Goal: Task Accomplishment & Management: Manage account settings

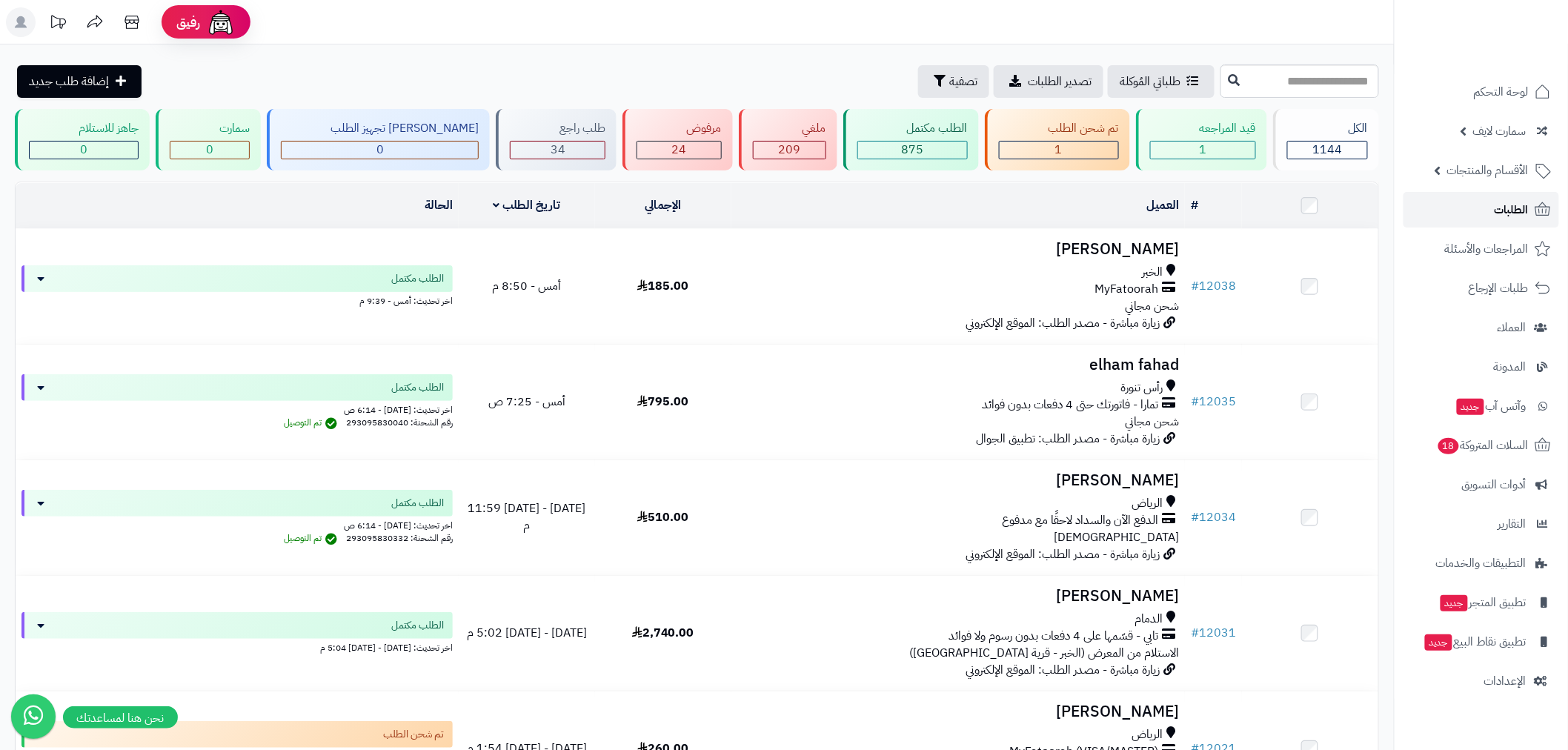
click at [1471, 211] on link "الطلبات" at bounding box center [1481, 210] width 156 height 35
click at [1466, 218] on link "الطلبات" at bounding box center [1481, 210] width 156 height 35
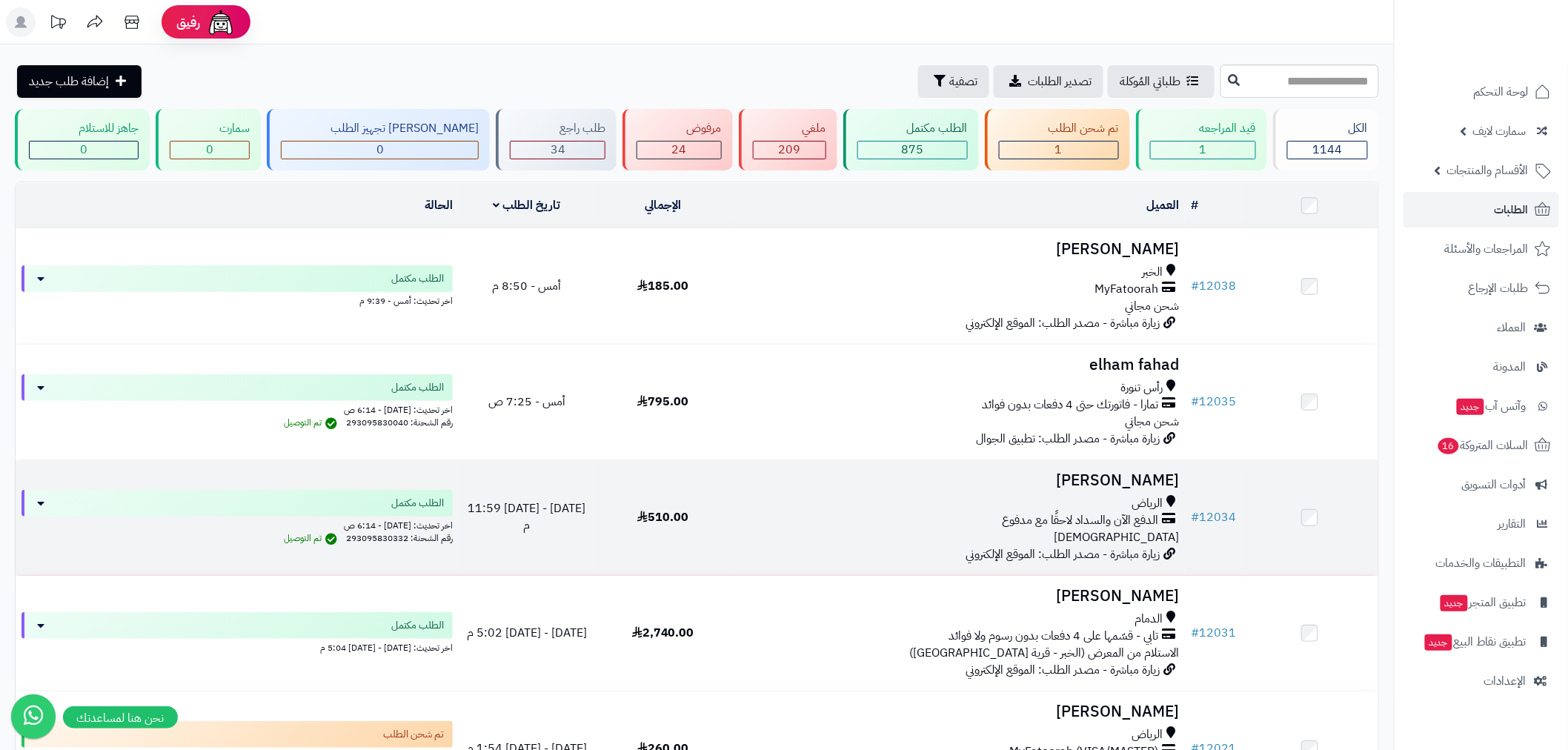
scroll to position [191, 0]
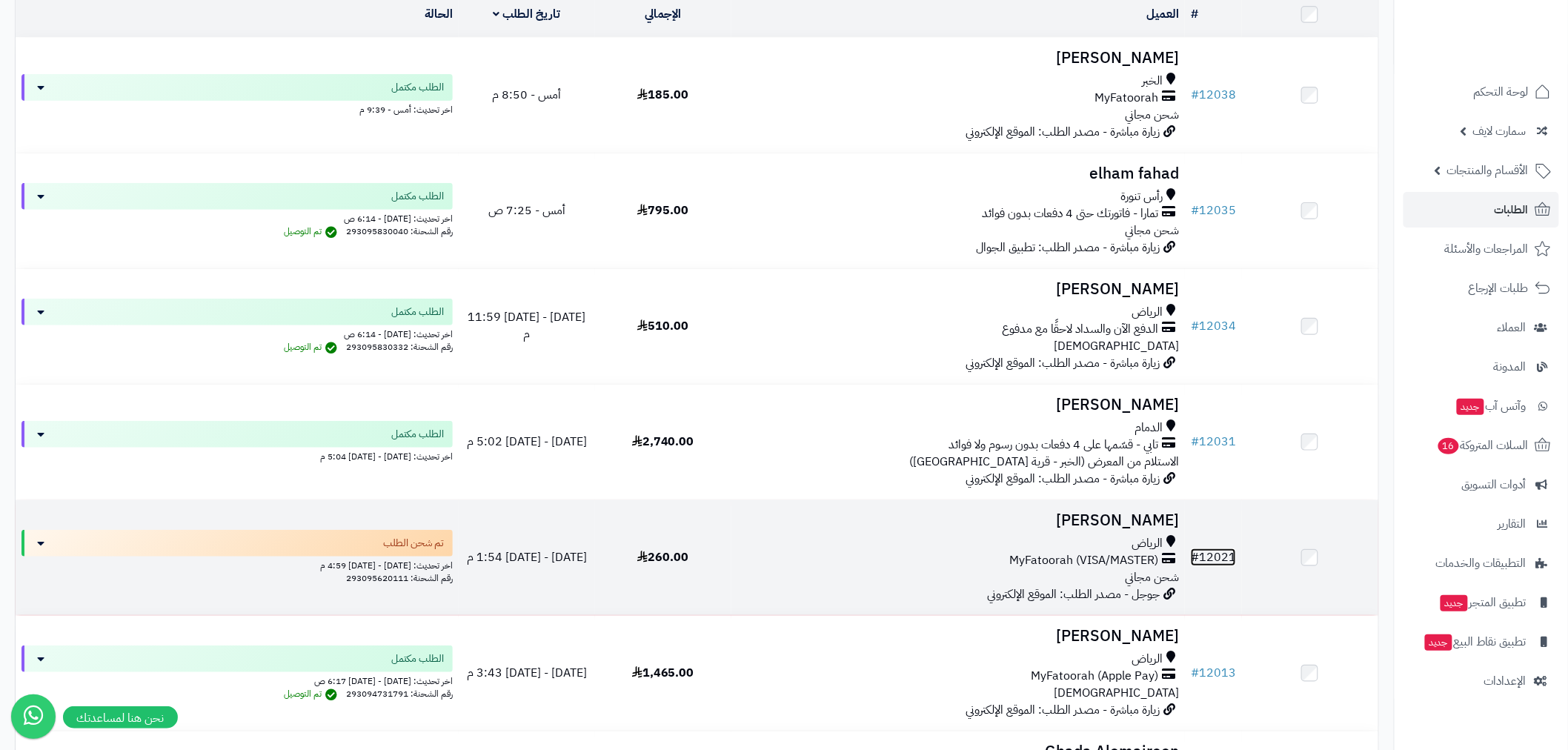
click at [1227, 556] on link "# 12021" at bounding box center [1214, 556] width 45 height 18
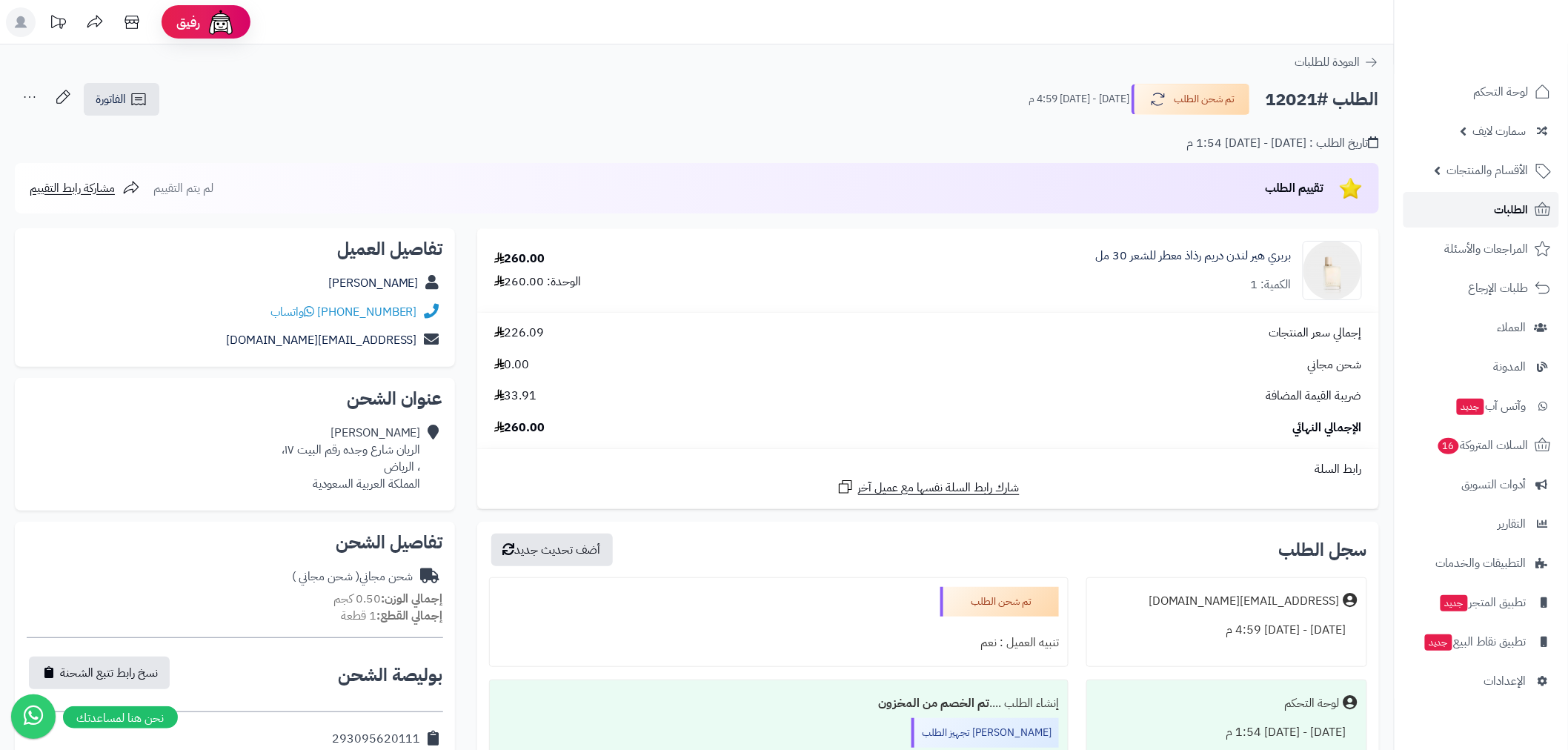
click at [1483, 217] on link "الطلبات" at bounding box center [1481, 210] width 156 height 35
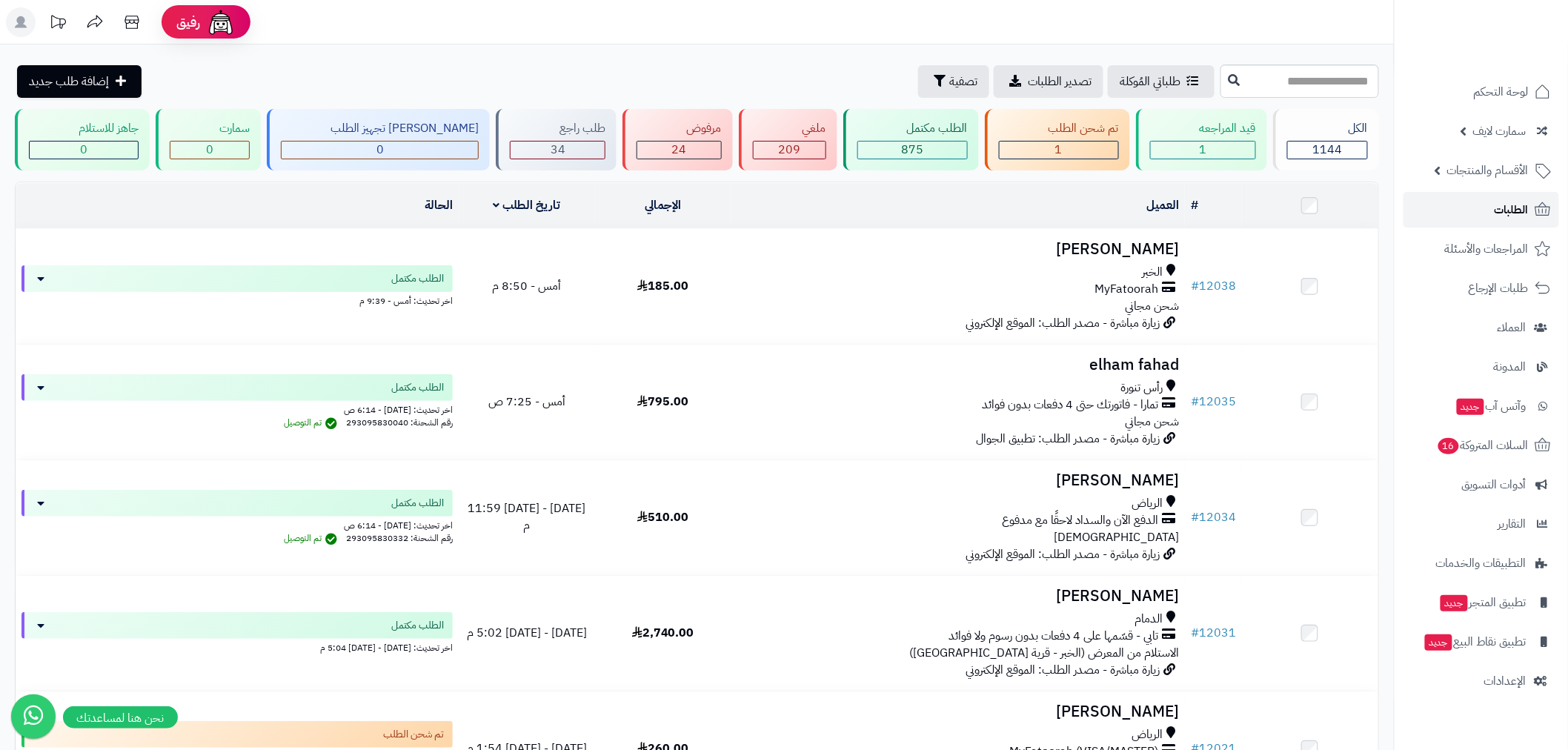
click at [1497, 205] on span "الطلبات" at bounding box center [1512, 210] width 34 height 20
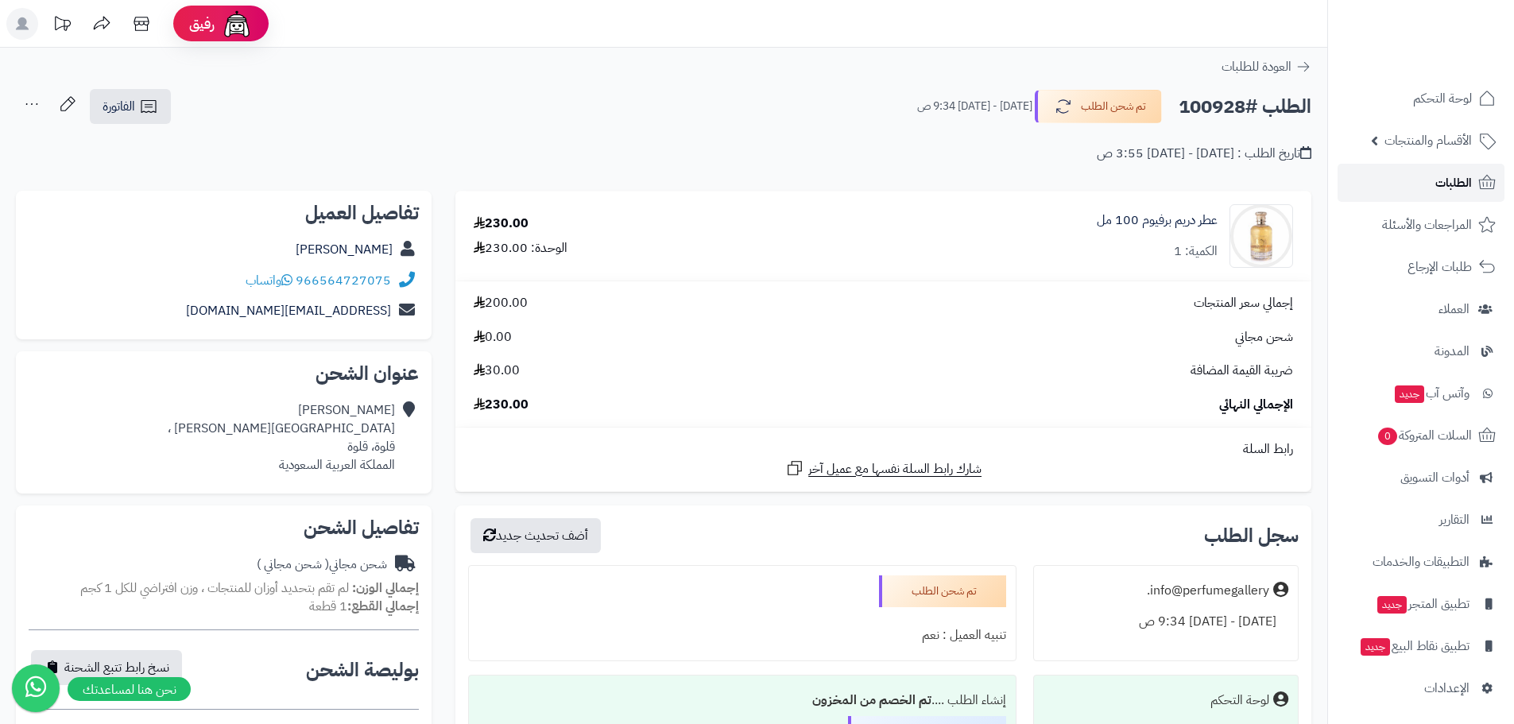
click at [1425, 192] on link "الطلبات" at bounding box center [1421, 183] width 167 height 38
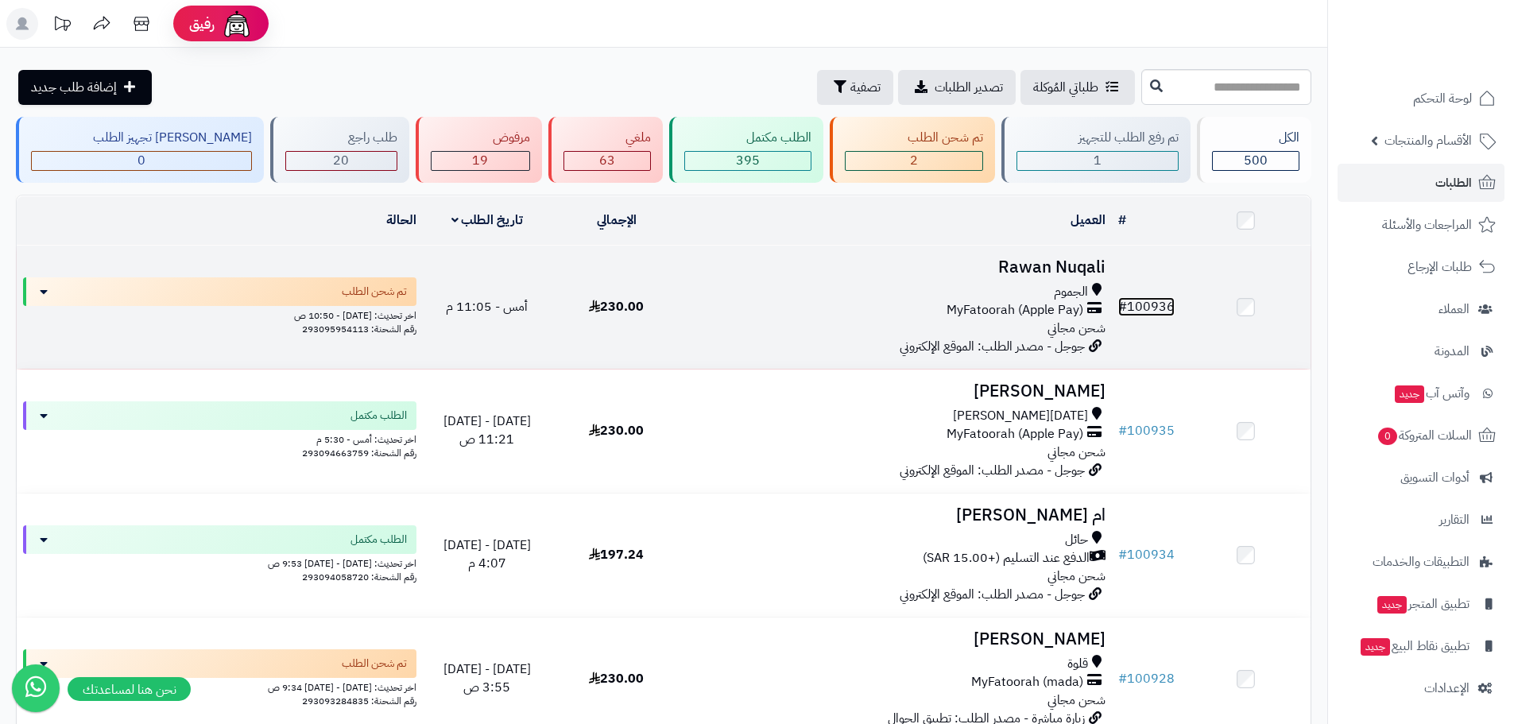
click at [1153, 300] on link "# 100936" at bounding box center [1147, 306] width 56 height 19
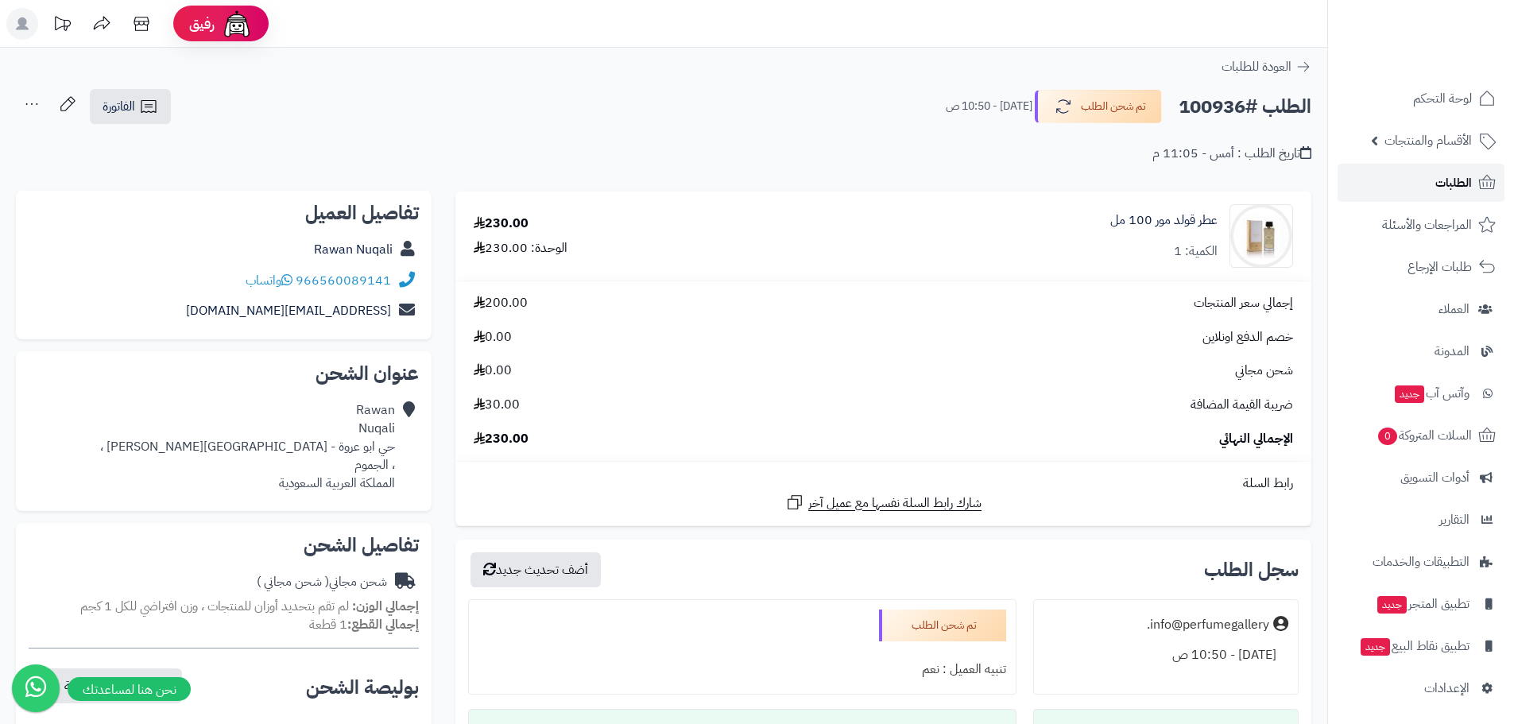
click at [1449, 189] on span "الطلبات" at bounding box center [1454, 183] width 37 height 22
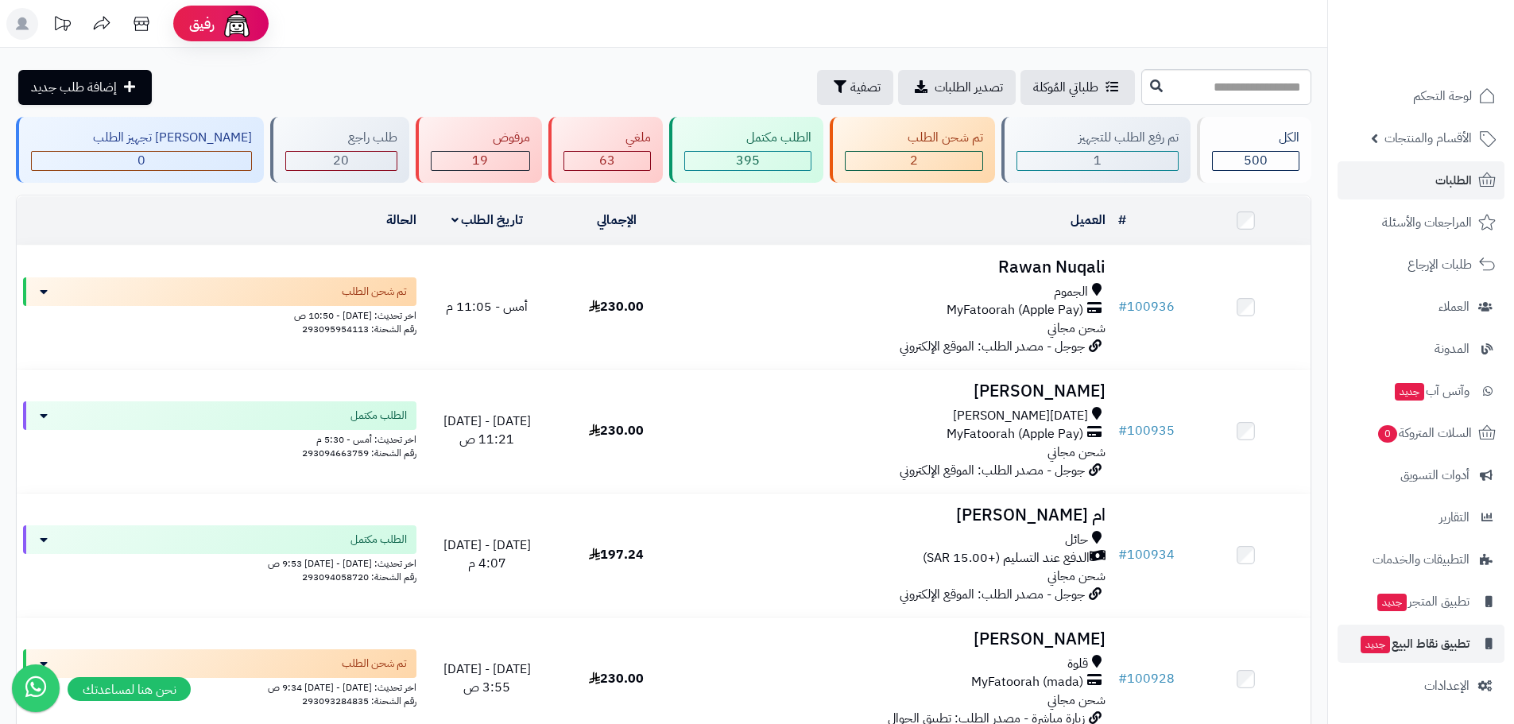
scroll to position [3, 0]
click at [1464, 681] on span "الإعدادات" at bounding box center [1447, 685] width 45 height 22
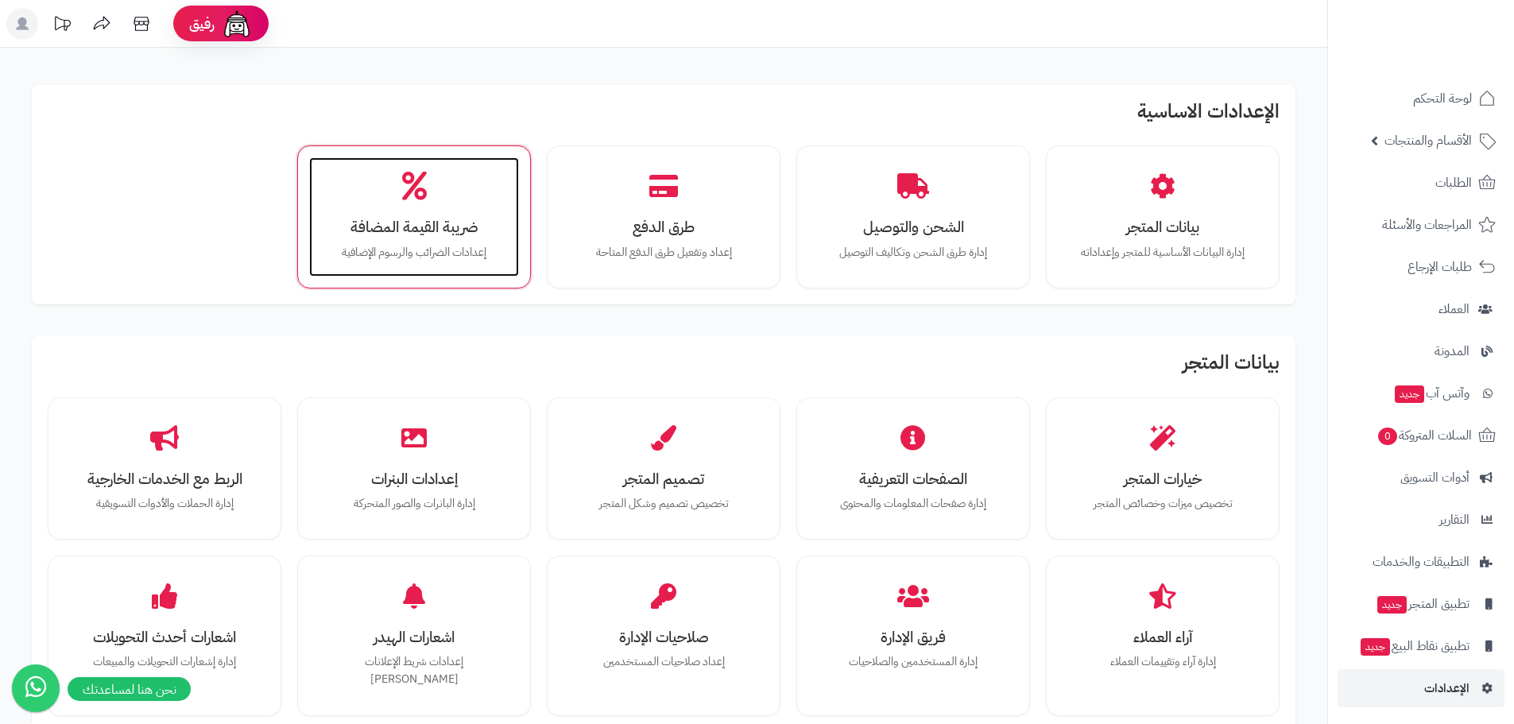
click at [494, 184] on div "ضريبة القيمة المضافة إعدادات الضرائب والرسوم الإضافية" at bounding box center [414, 216] width 210 height 119
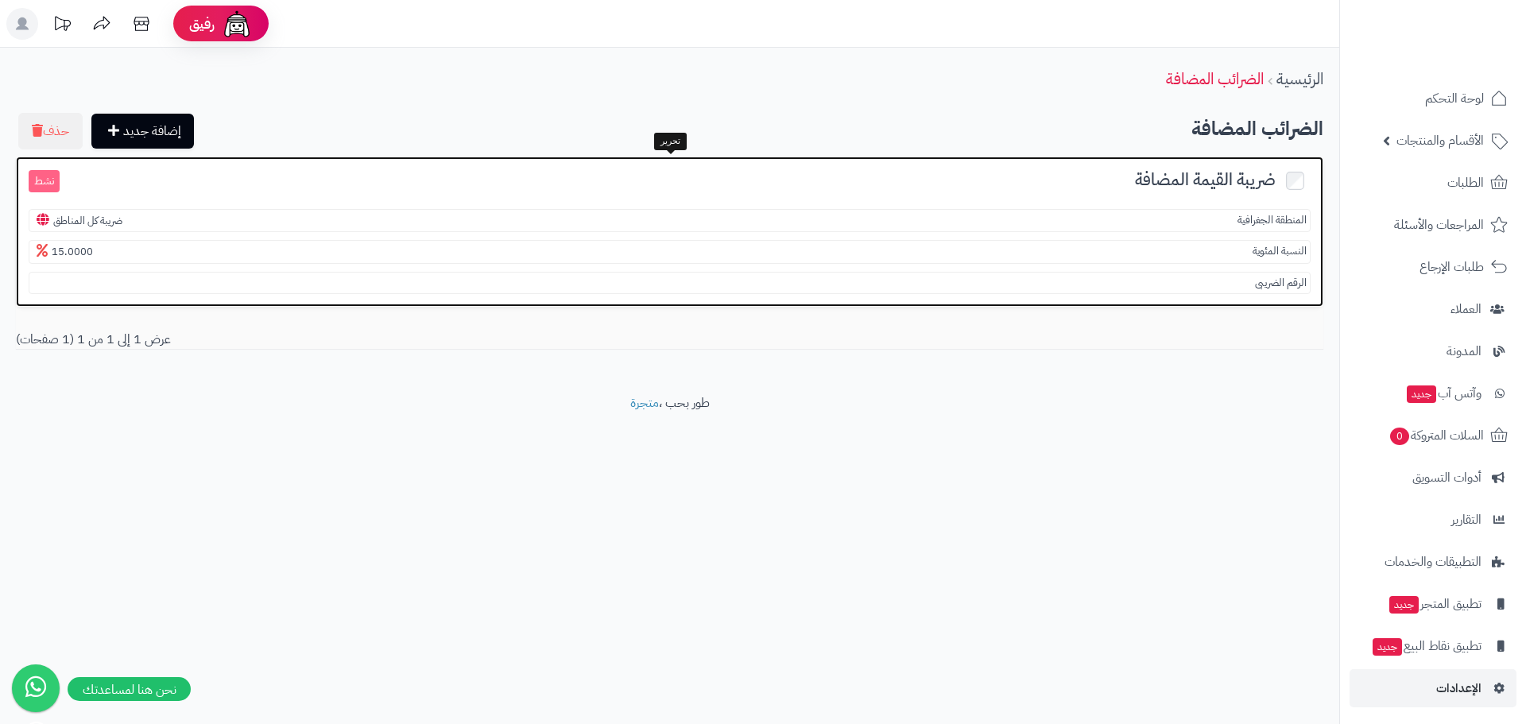
click at [494, 184] on h3 "ضريبة القيمة المضافة نشط" at bounding box center [670, 180] width 1282 height 23
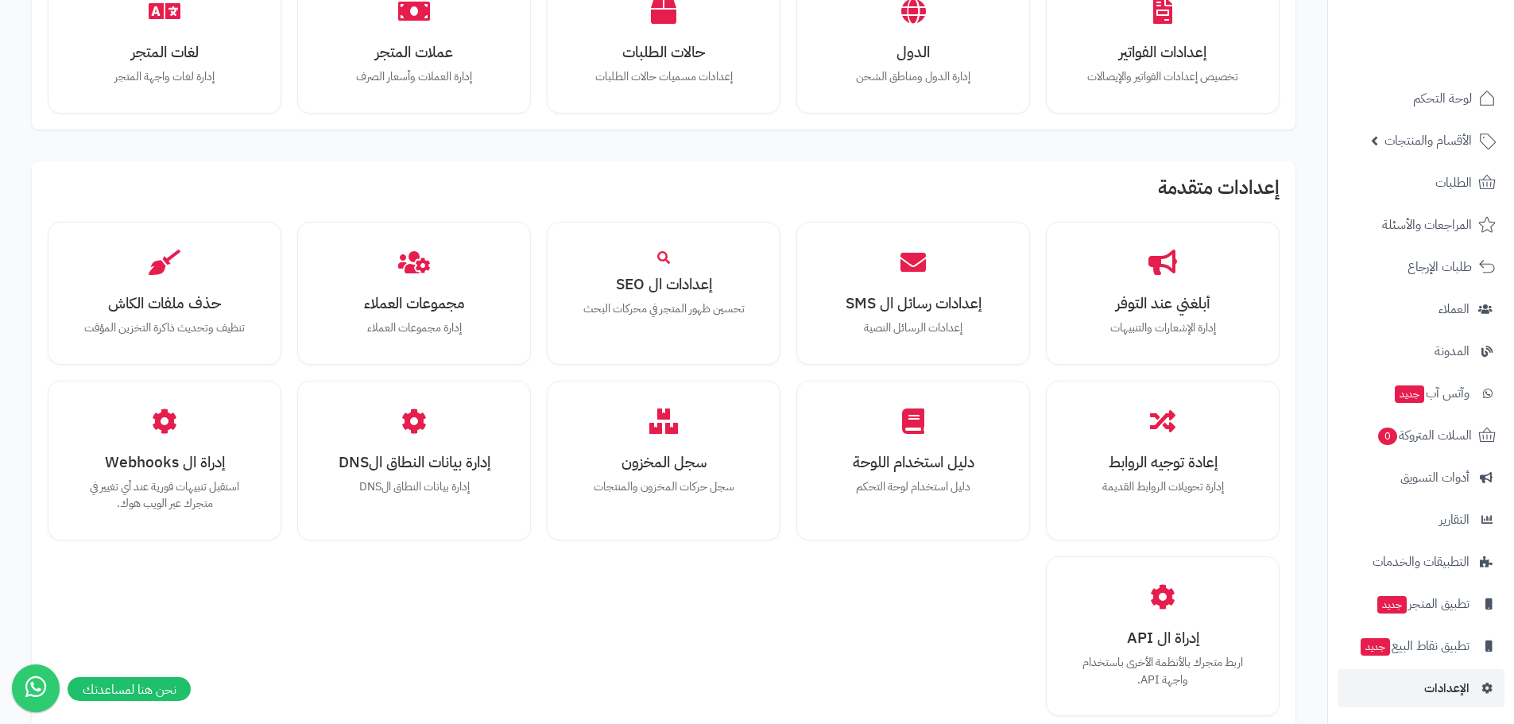
scroll to position [819, 0]
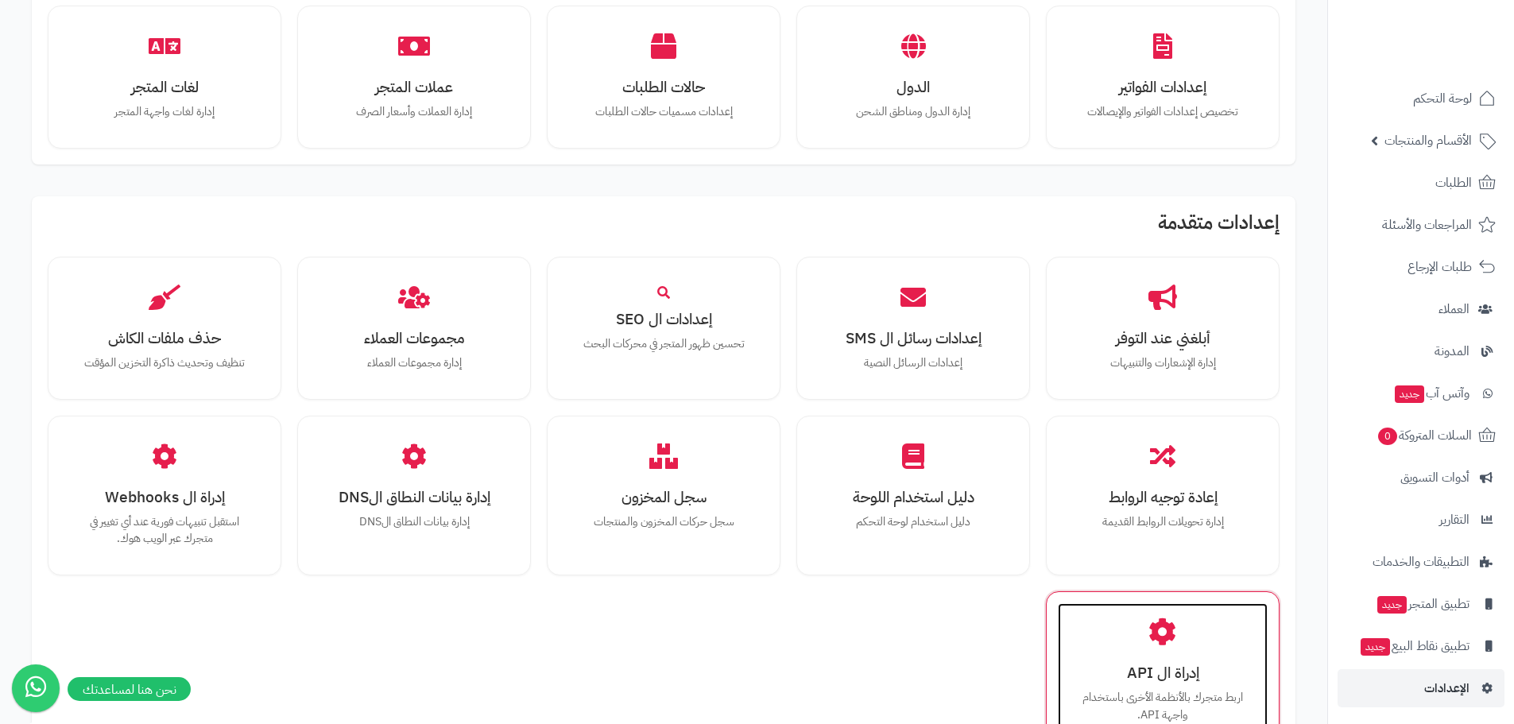
click at [1192, 640] on div "إدراة ال API اربط متجرك بالأنظمة الأخرى باستخدام واجهة API." at bounding box center [1163, 671] width 210 height 136
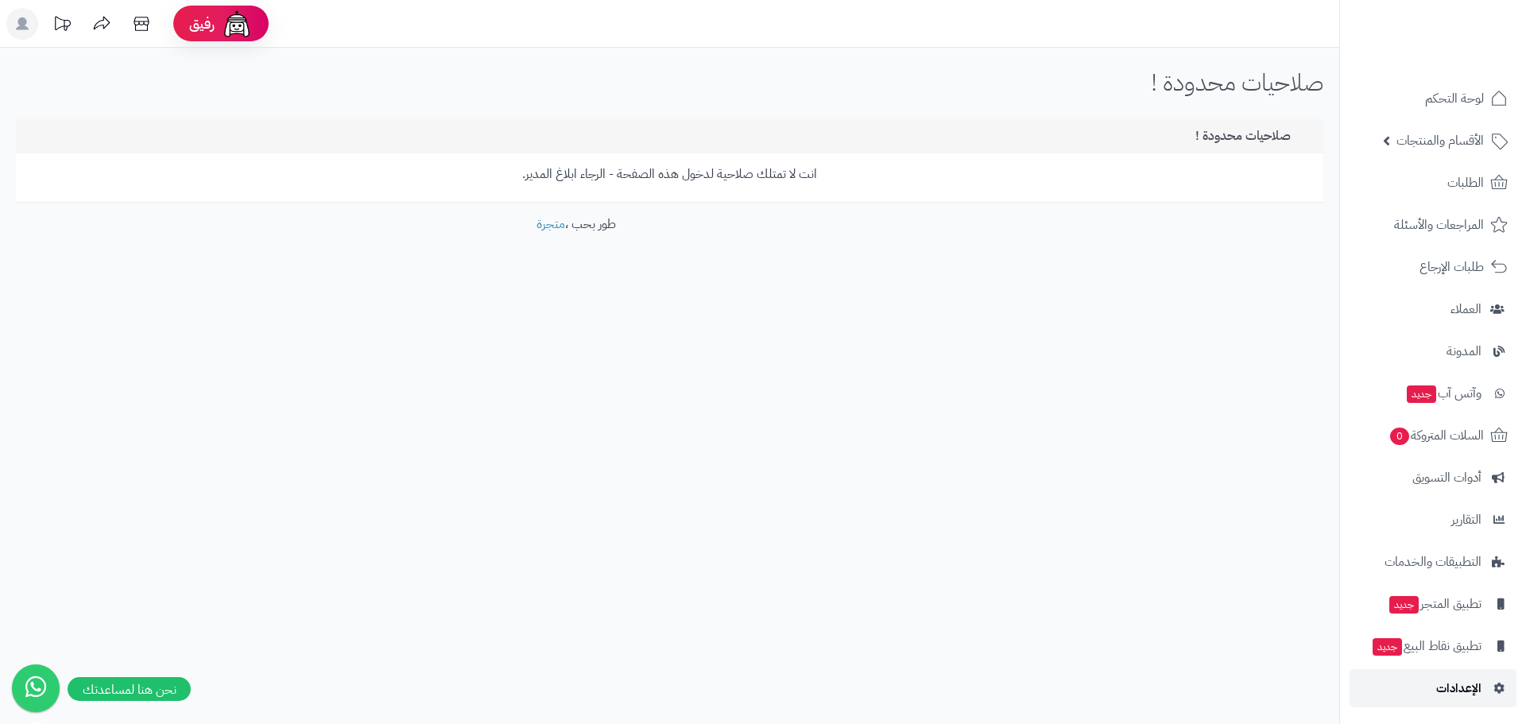
click at [1439, 686] on span "الإعدادات" at bounding box center [1459, 688] width 45 height 22
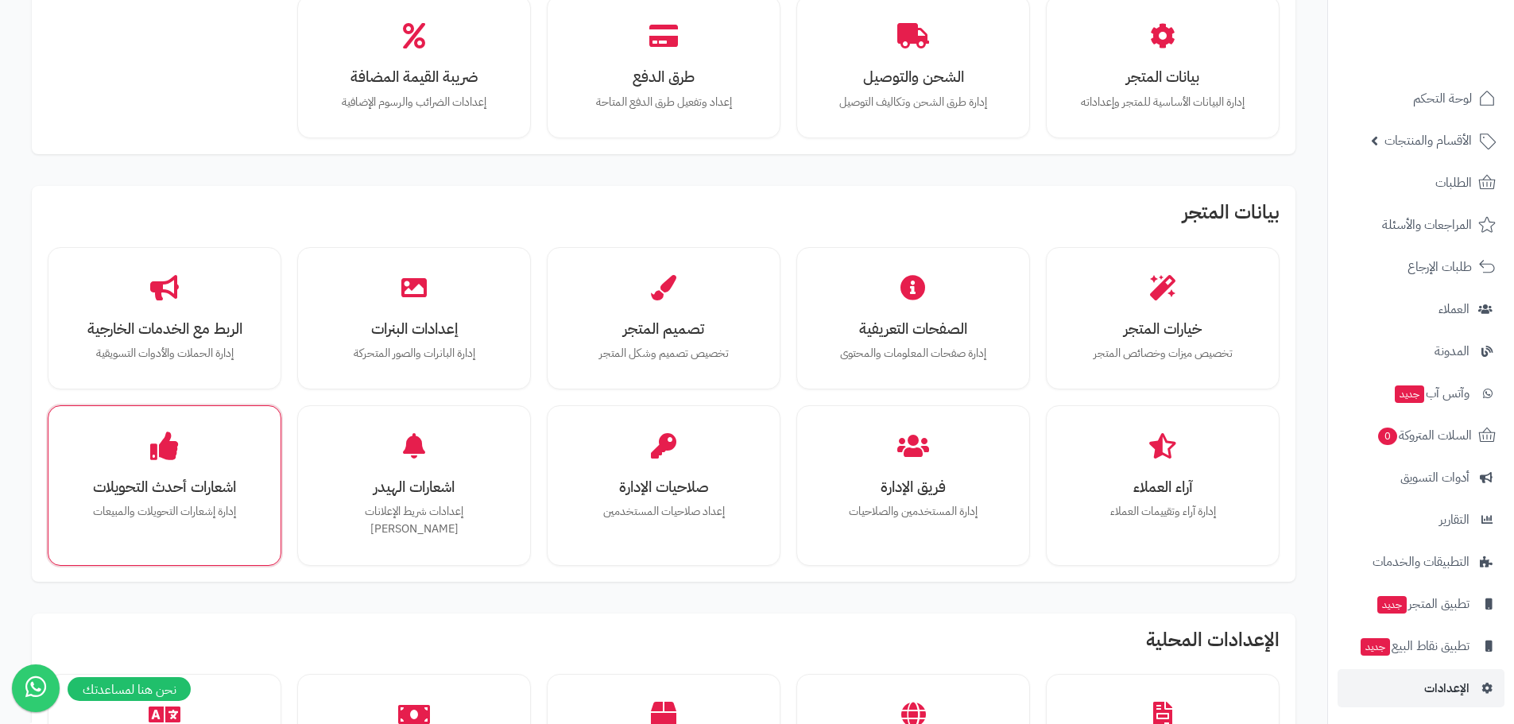
scroll to position [185, 0]
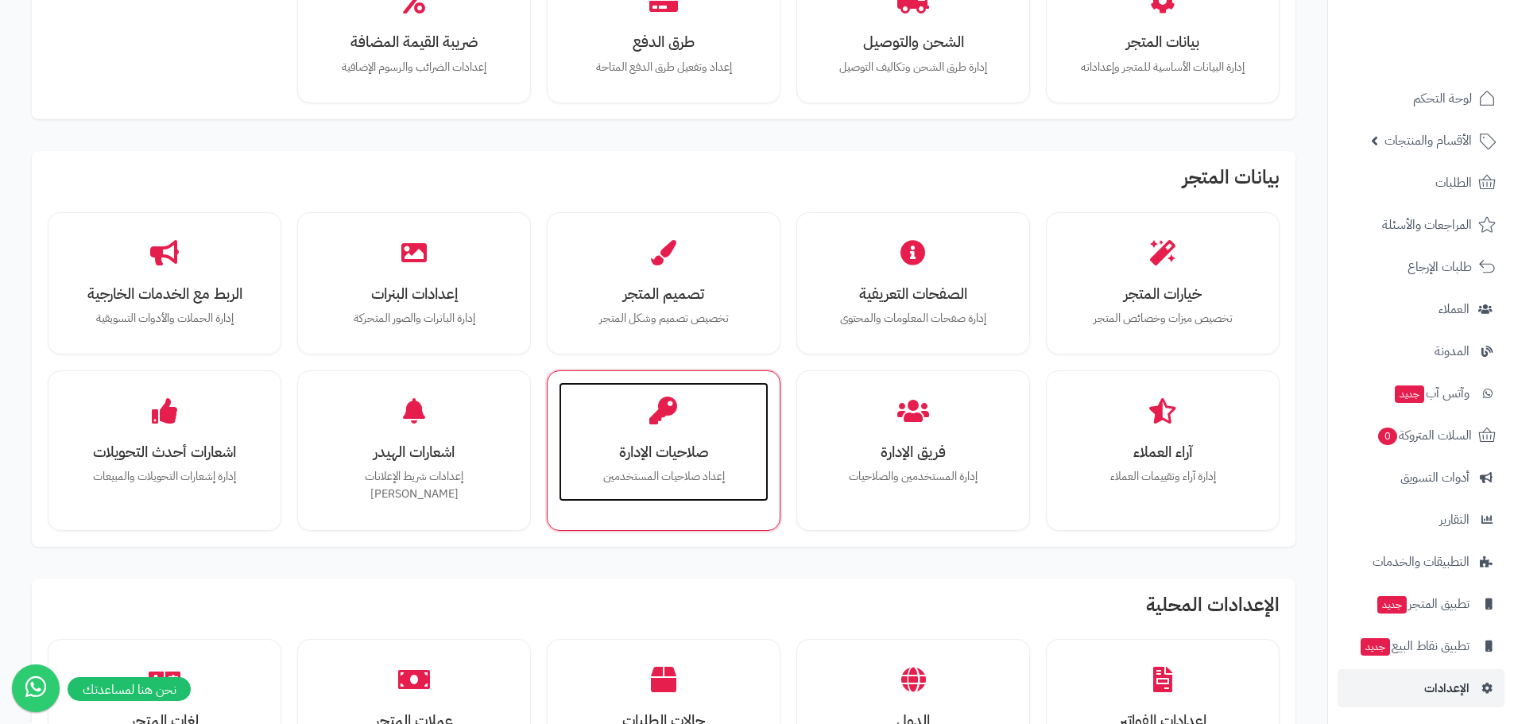
click at [639, 427] on div "صلاحيات الإدارة إعداد صلاحيات المستخدمين" at bounding box center [664, 441] width 210 height 119
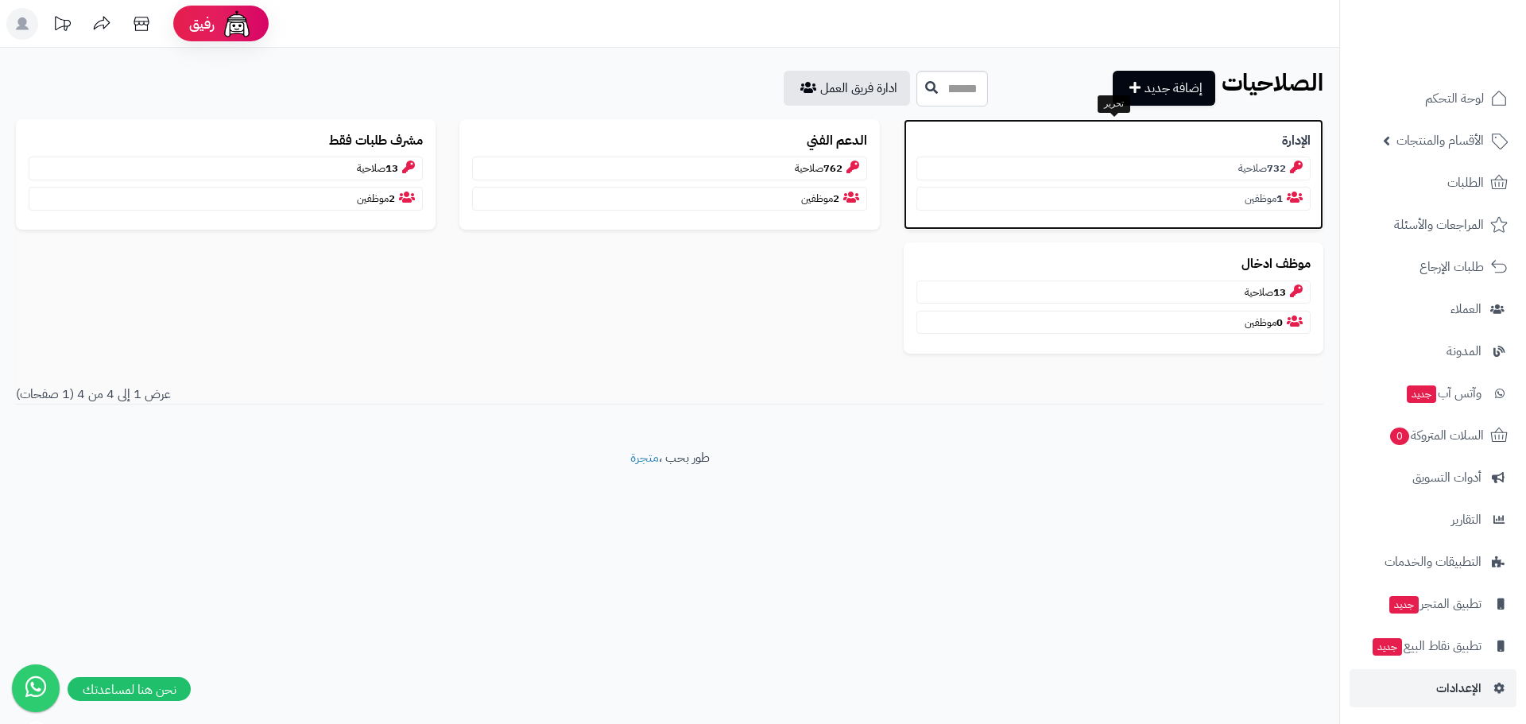
click at [1196, 157] on p "732 صلاحية" at bounding box center [1114, 169] width 394 height 24
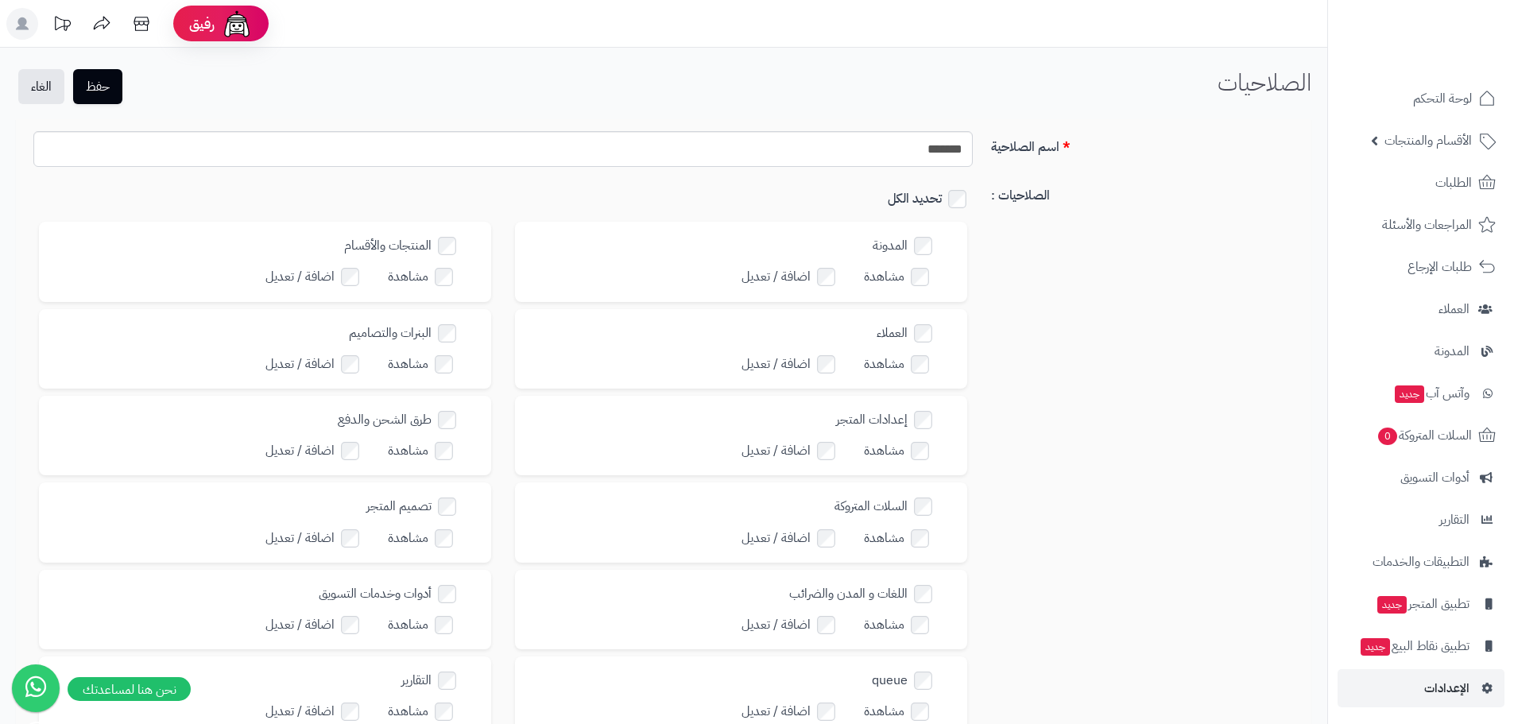
click at [967, 205] on label "تحديد الكل" at bounding box center [930, 199] width 85 height 23
click at [103, 87] on button "حفظ" at bounding box center [97, 85] width 49 height 35
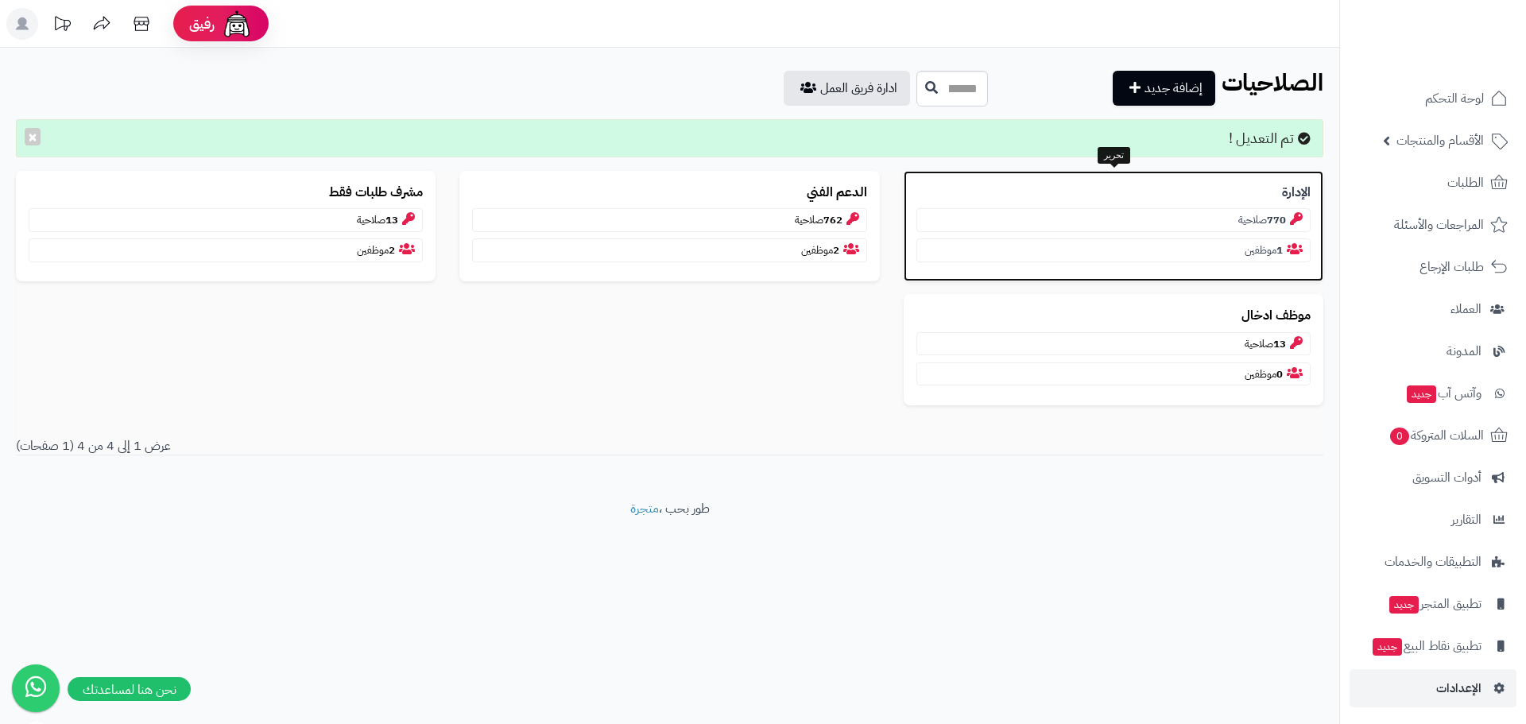
click at [1255, 252] on p "1 موظفين" at bounding box center [1114, 251] width 394 height 24
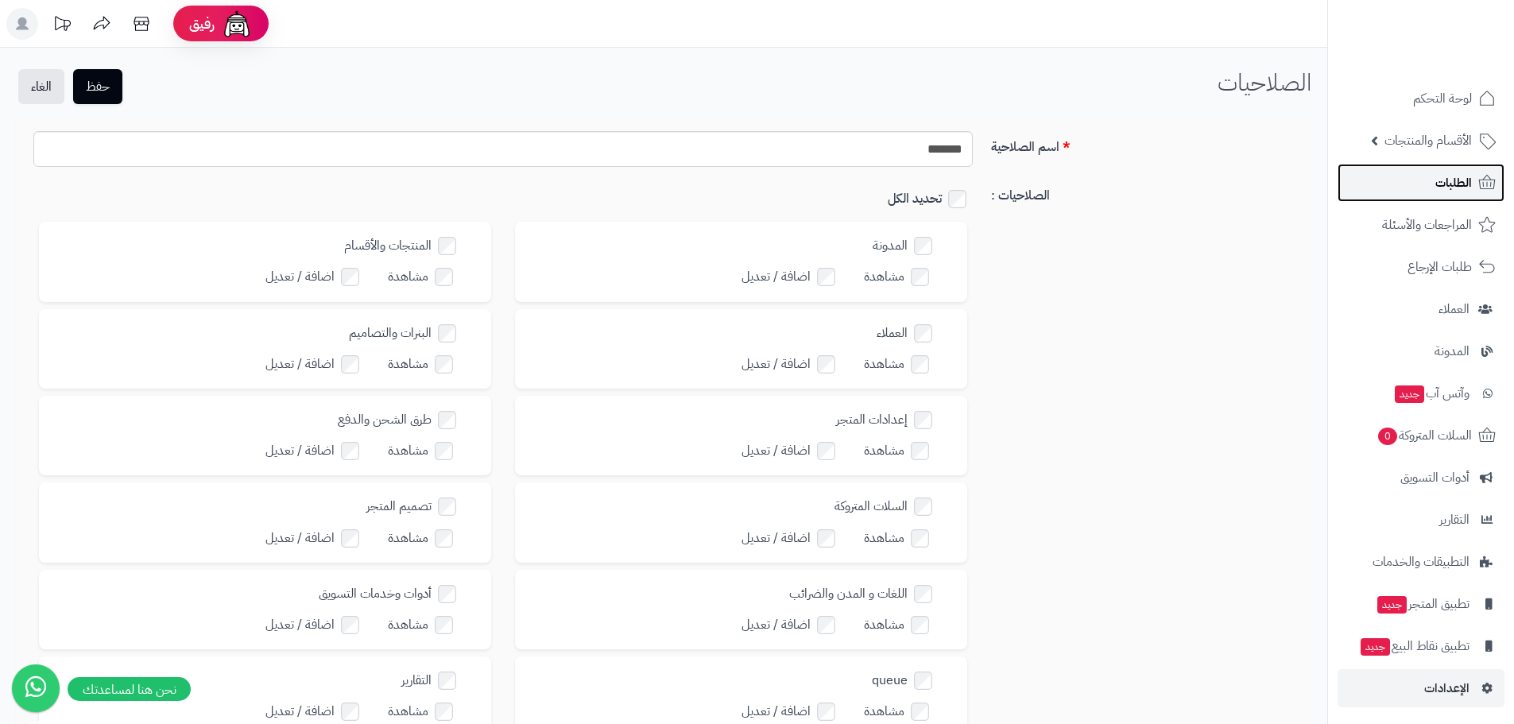
click at [1419, 179] on link "الطلبات" at bounding box center [1421, 183] width 167 height 38
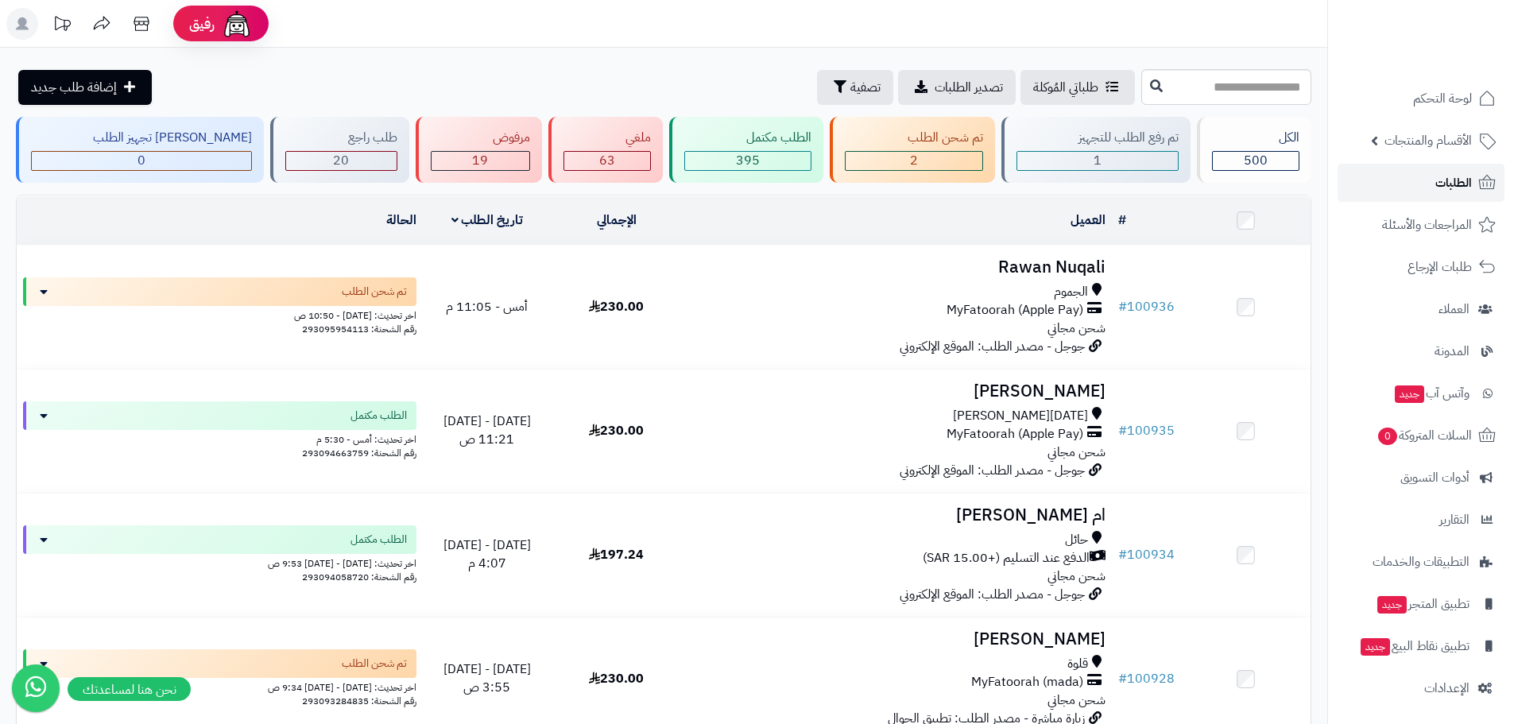
click at [1445, 186] on span "الطلبات" at bounding box center [1454, 183] width 37 height 22
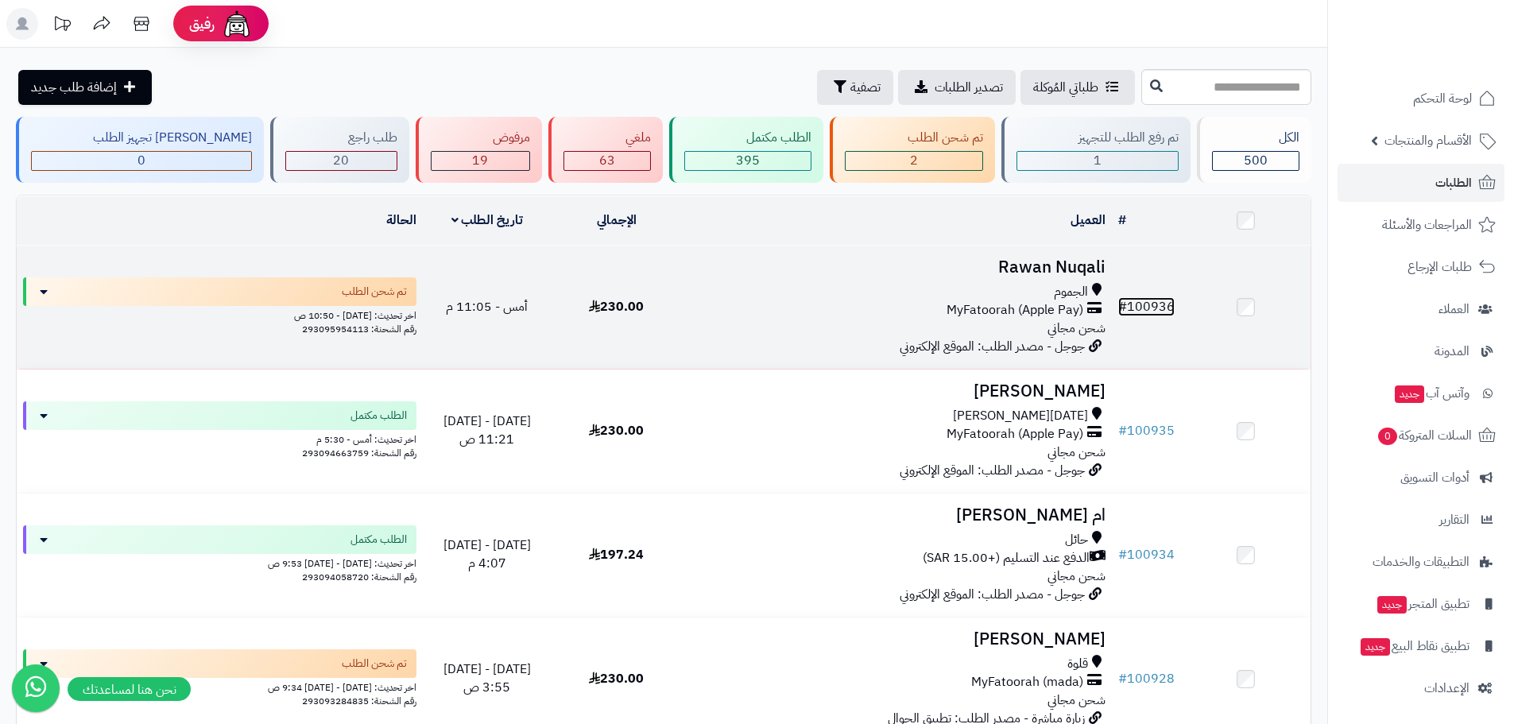
click at [1142, 302] on link "# 100936" at bounding box center [1147, 306] width 56 height 19
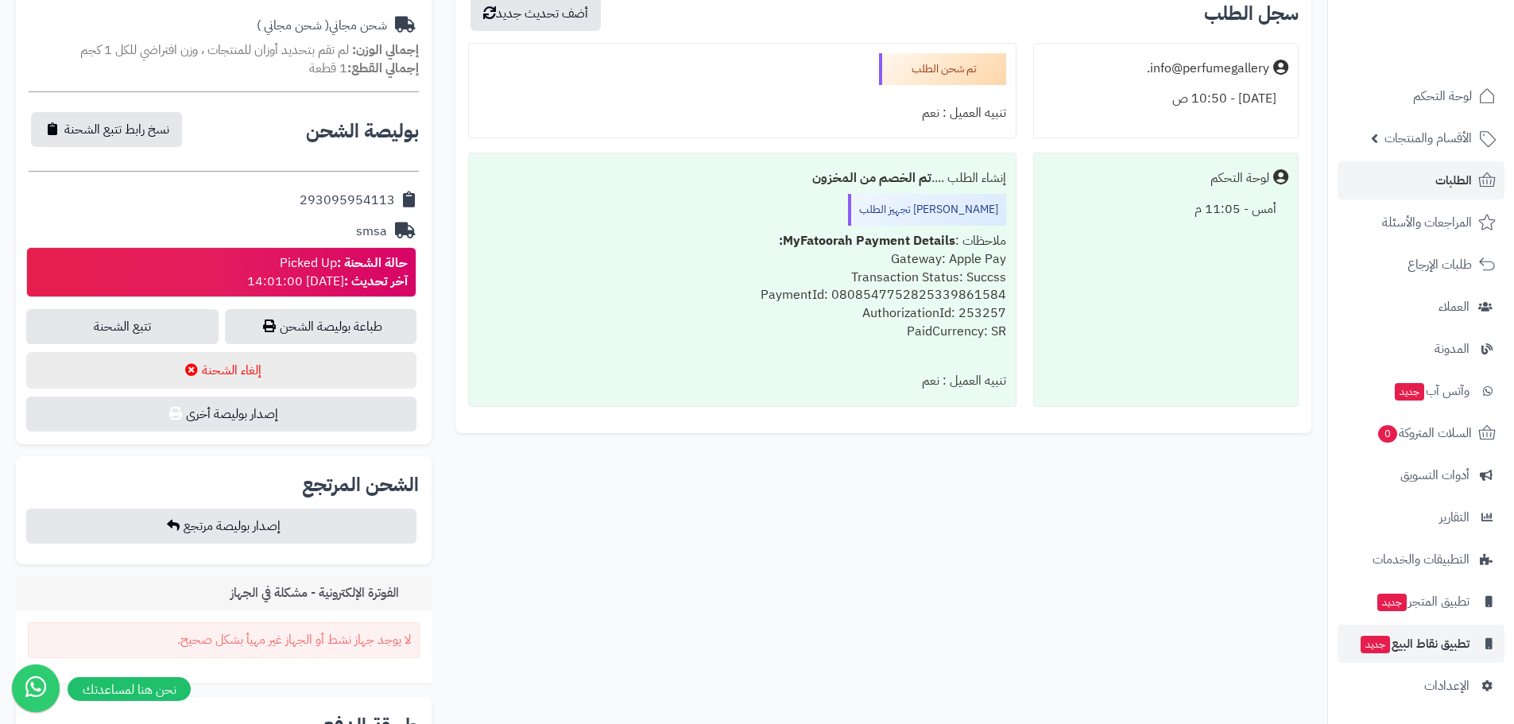
scroll to position [3, 0]
click at [1452, 685] on span "الإعدادات" at bounding box center [1447, 685] width 45 height 22
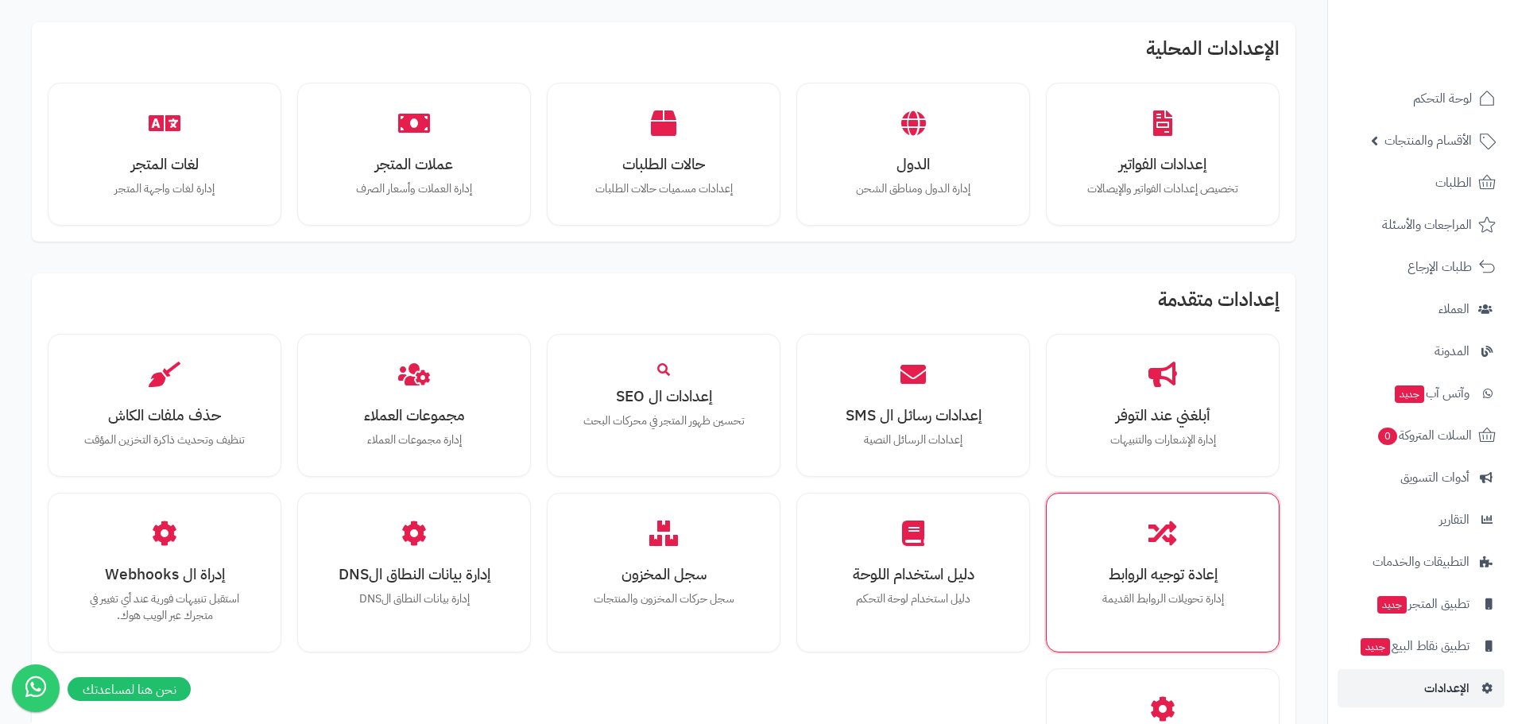
scroll to position [1004, 0]
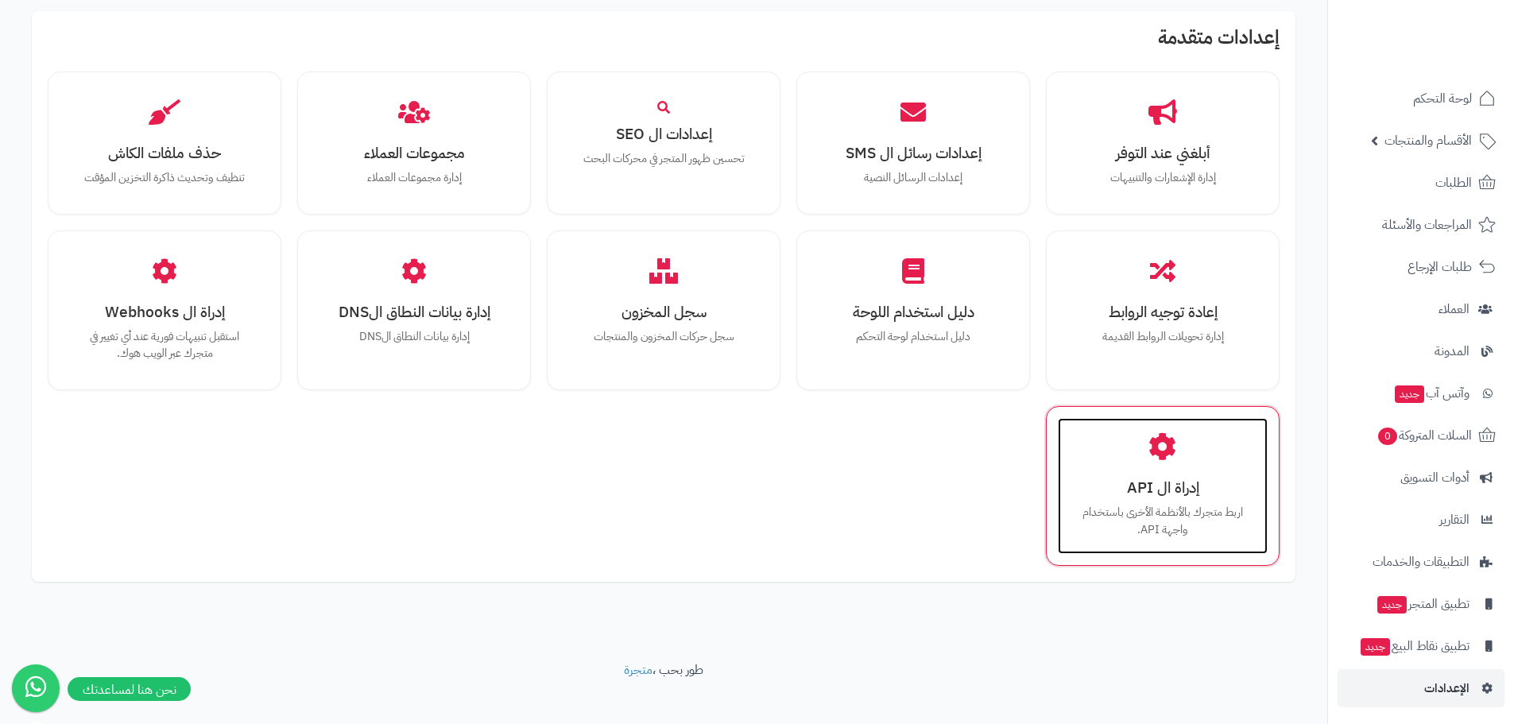
click at [1176, 432] on icon at bounding box center [1163, 446] width 28 height 28
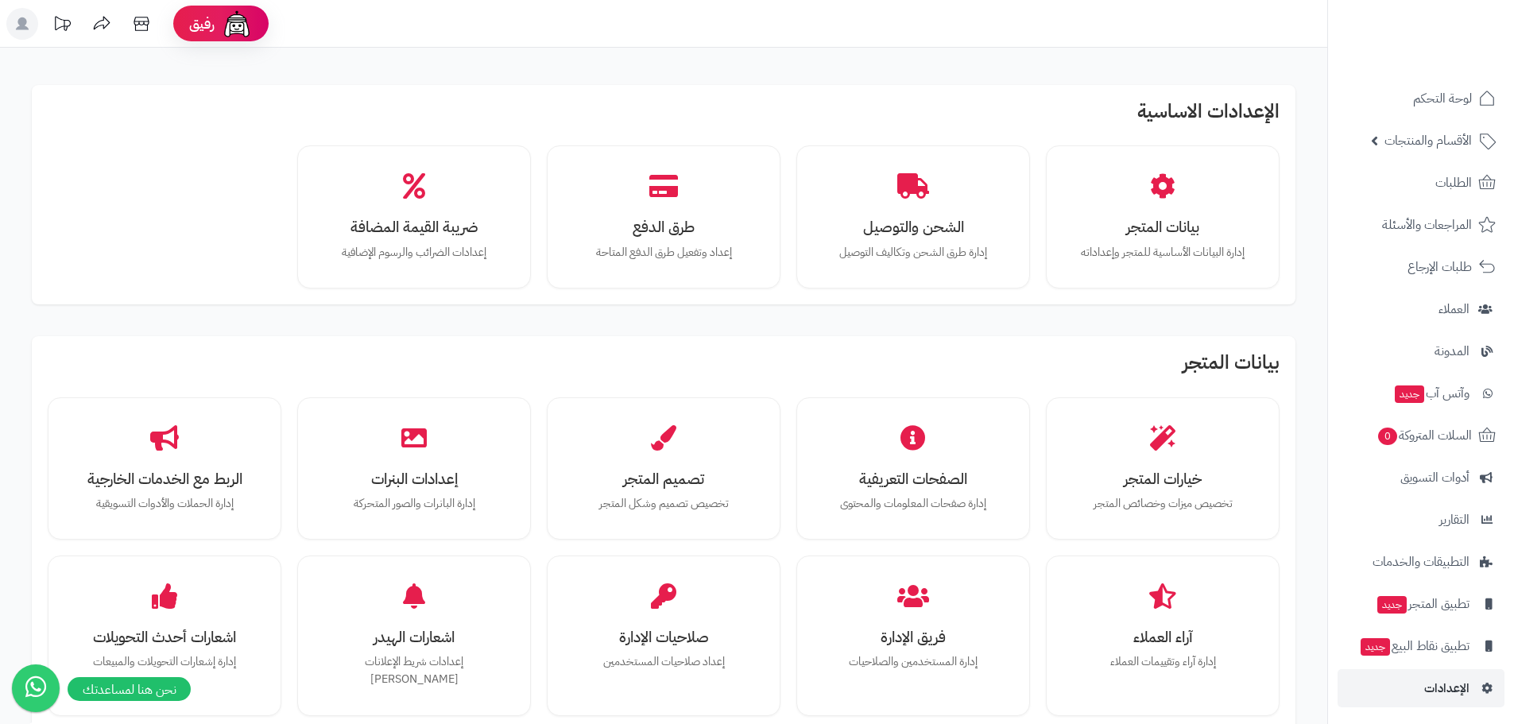
scroll to position [1004, 0]
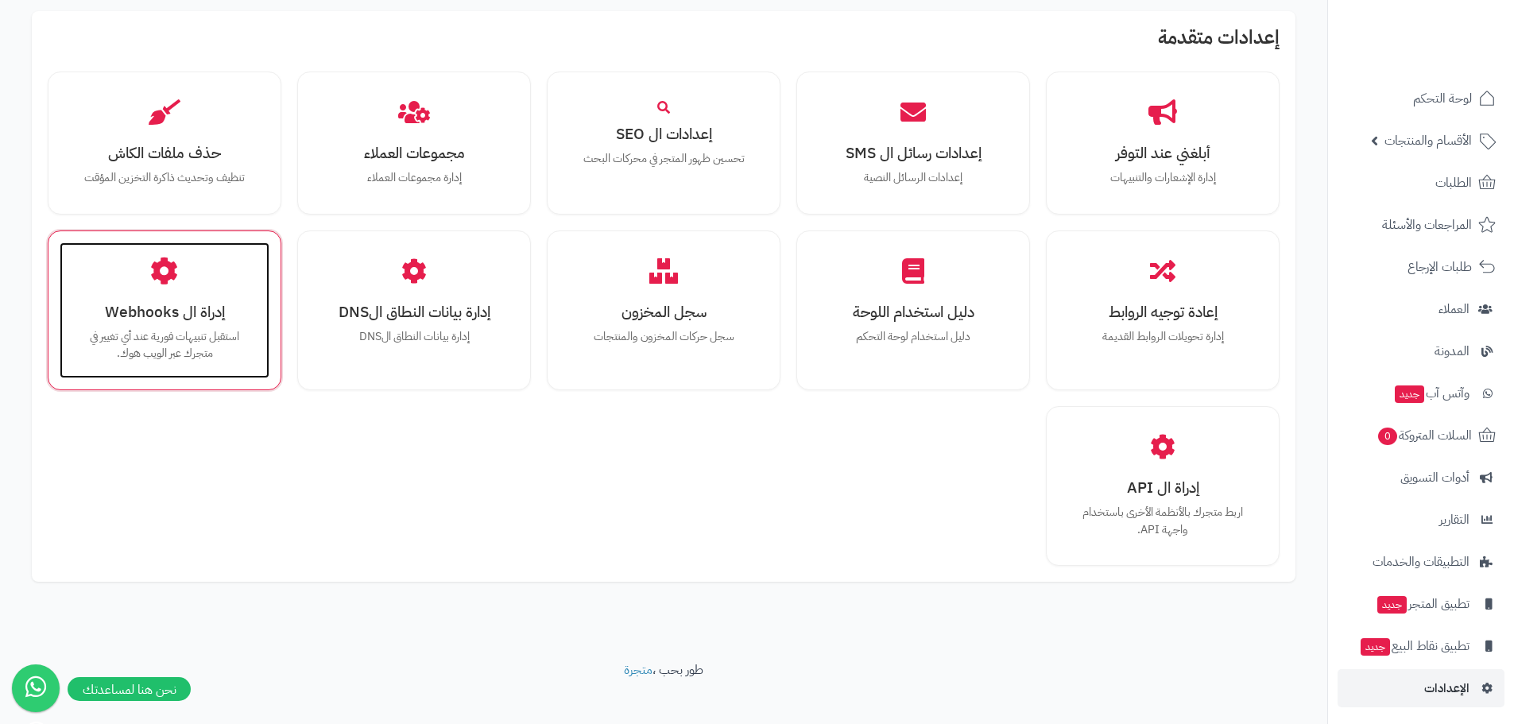
click at [145, 308] on div "إدراة ال Webhooks استقبل تنبيهات فورية عند أي تغيير في متجرك عبر الويب هوك." at bounding box center [165, 310] width 210 height 136
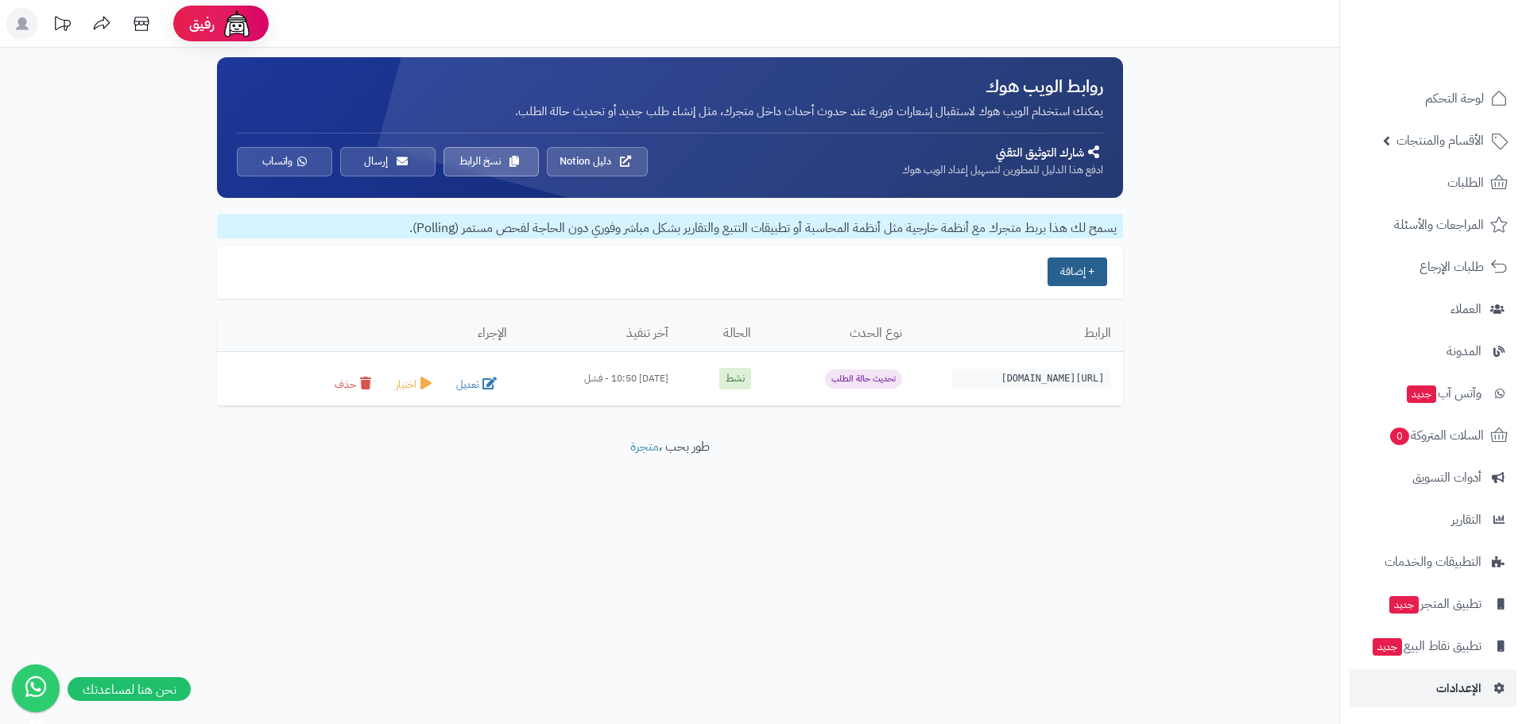
click at [1068, 280] on button "+ إضافة" at bounding box center [1078, 272] width 60 height 29
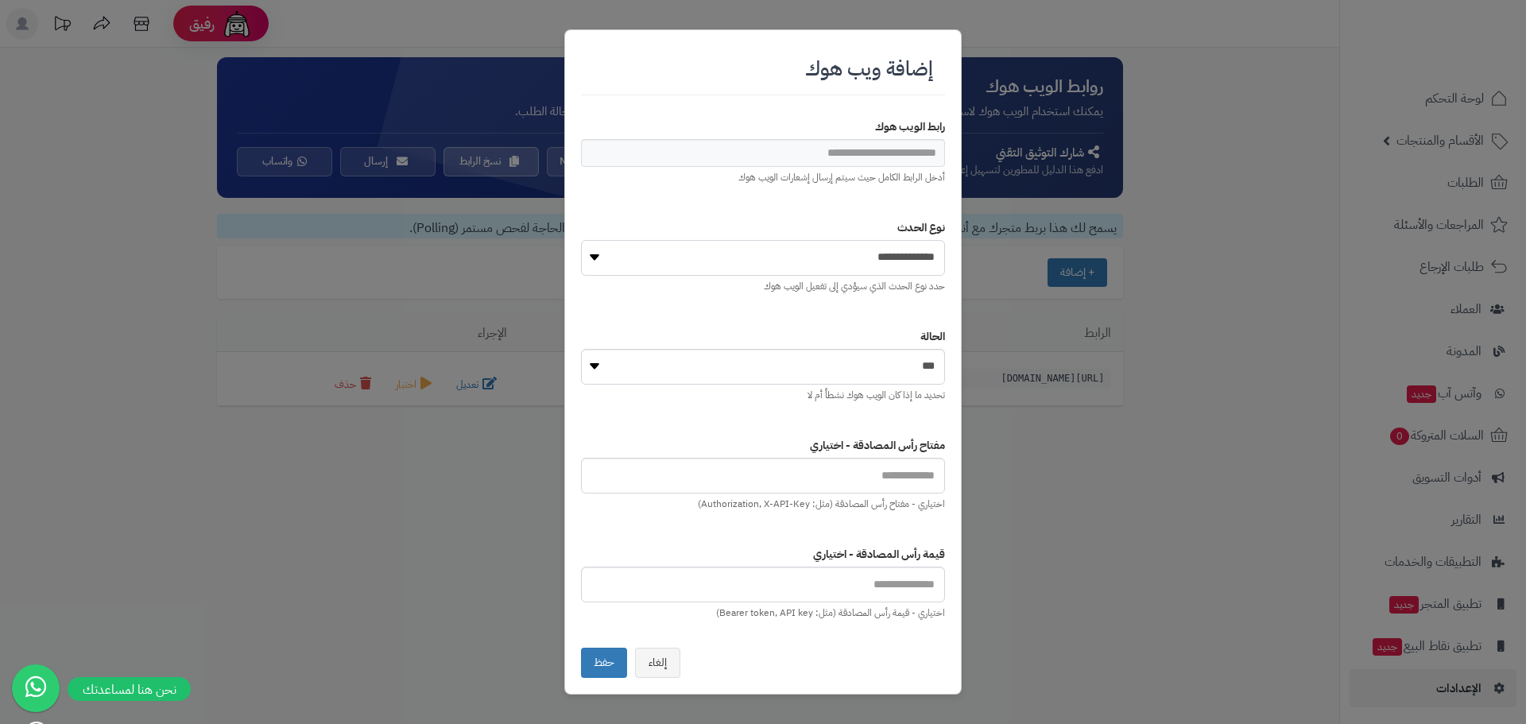
click at [910, 263] on select "**********" at bounding box center [763, 258] width 364 height 36
click at [657, 668] on button "إلغاء" at bounding box center [657, 662] width 45 height 30
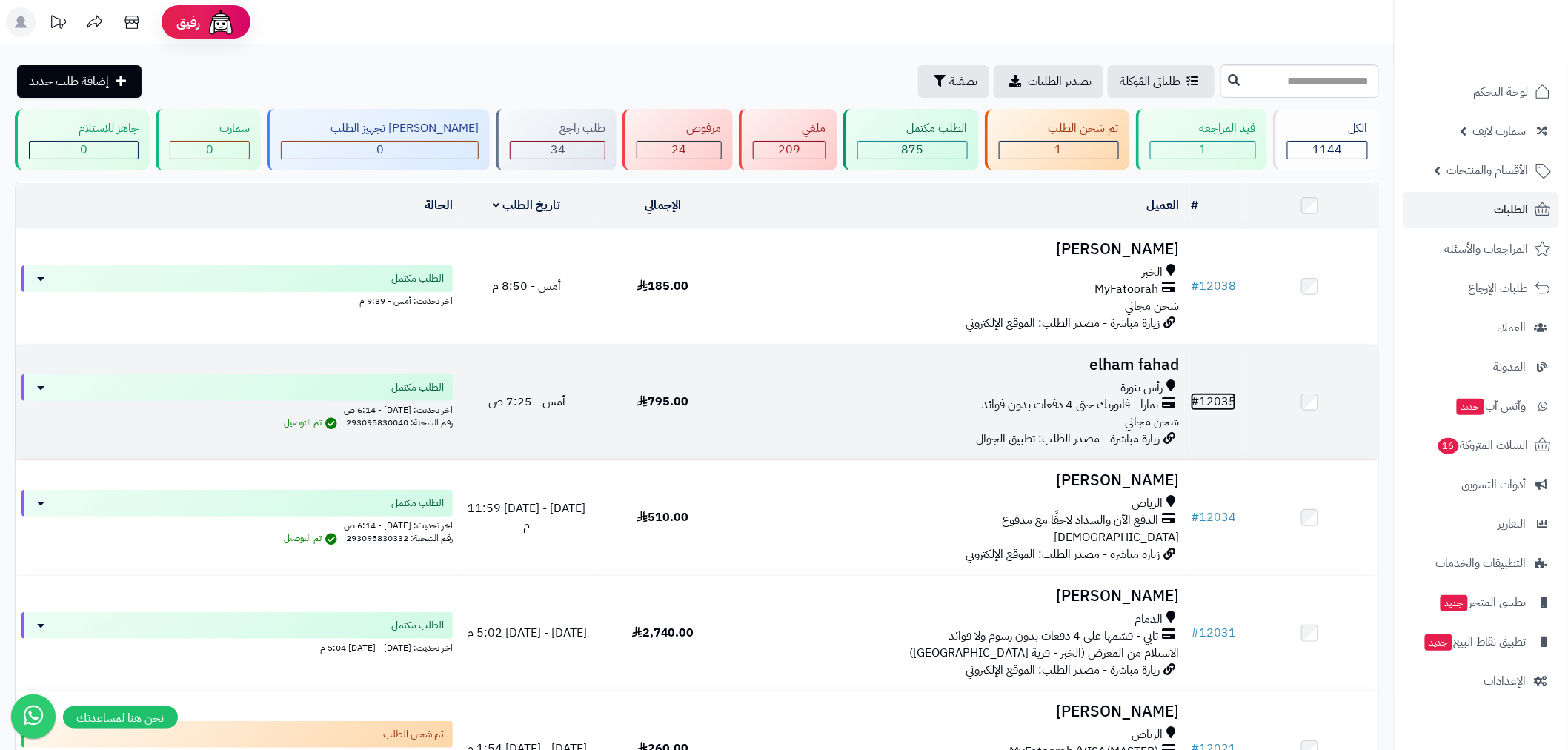
click at [1211, 402] on link "# 12035" at bounding box center [1214, 401] width 45 height 18
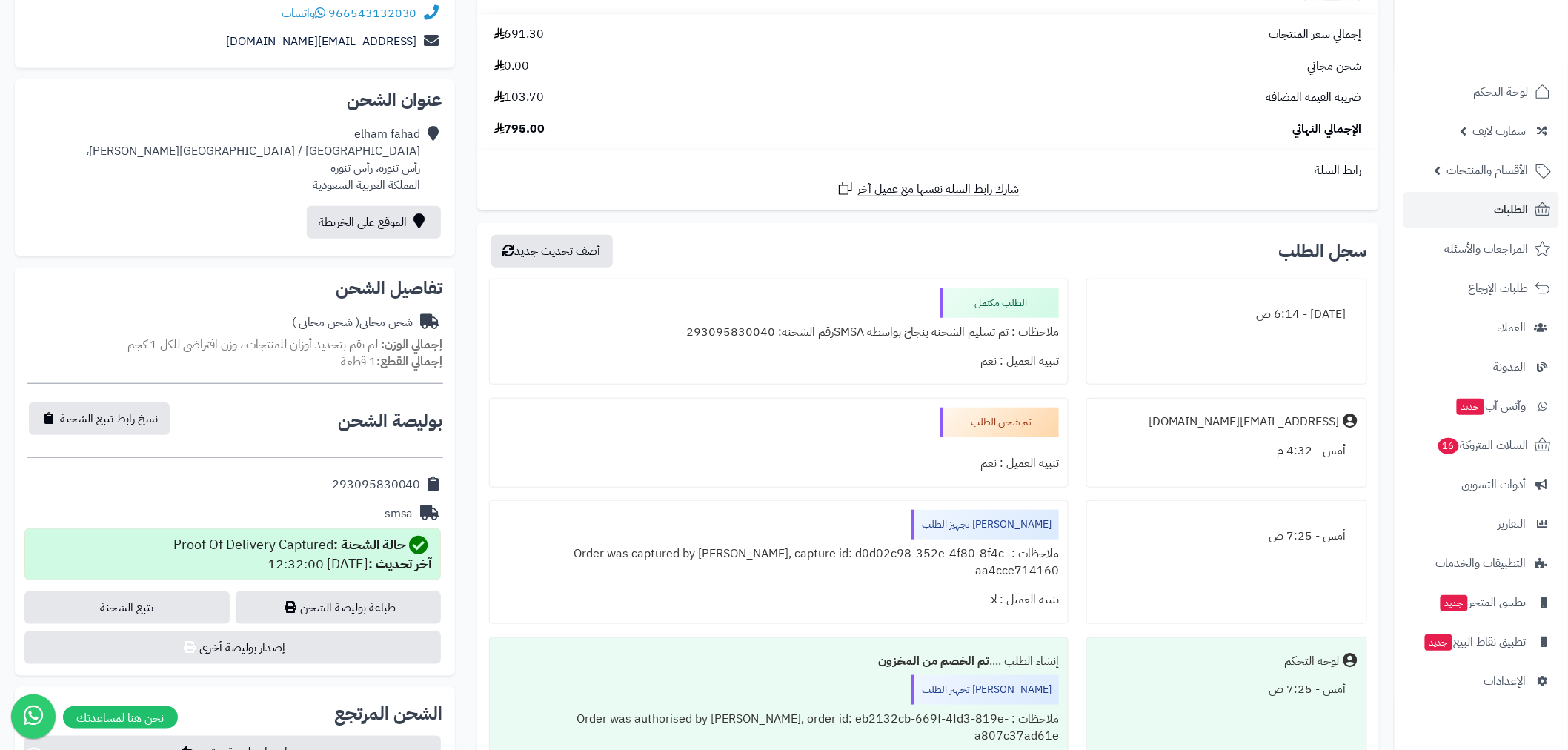
scroll to position [384, 0]
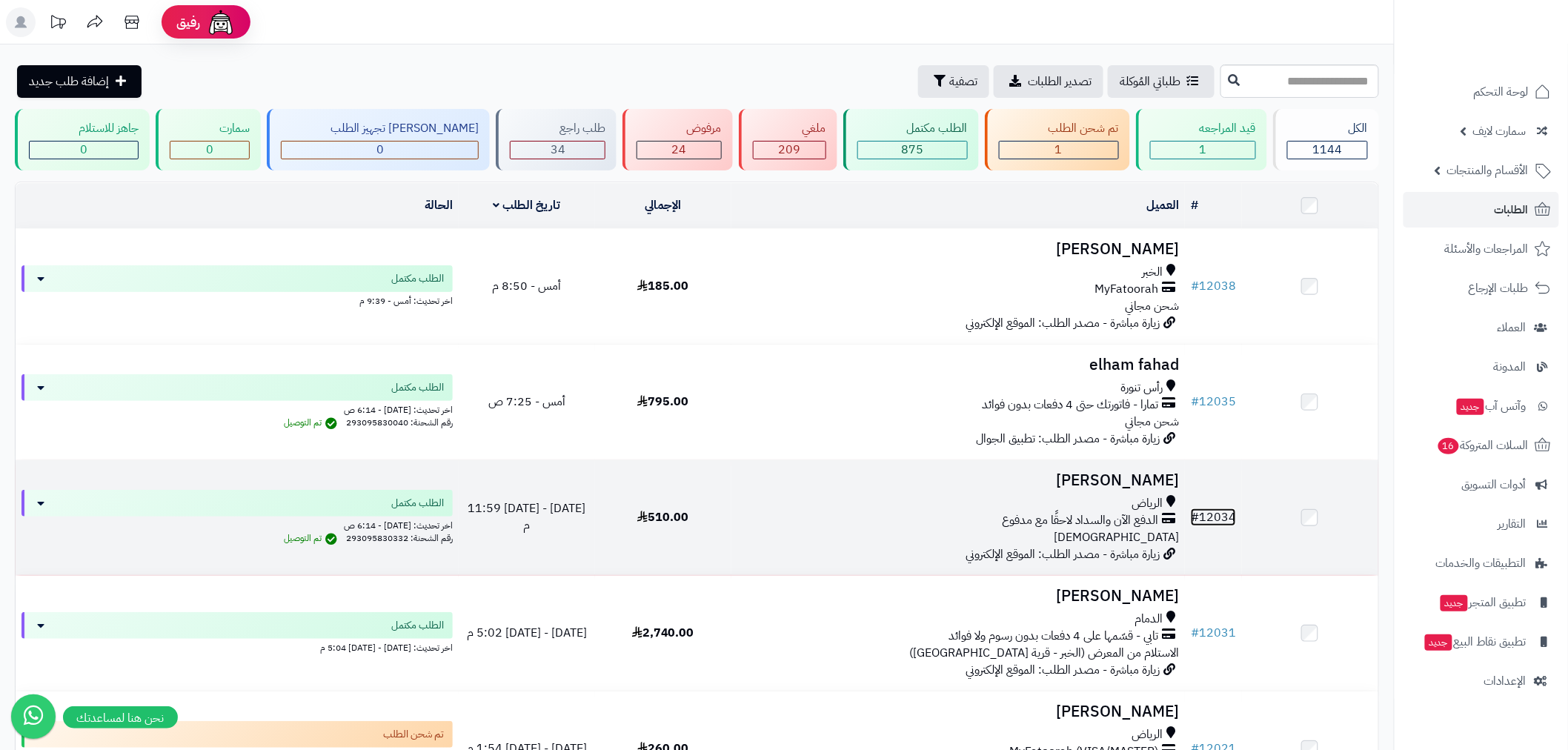
click at [1219, 516] on link "# 12034" at bounding box center [1214, 516] width 45 height 18
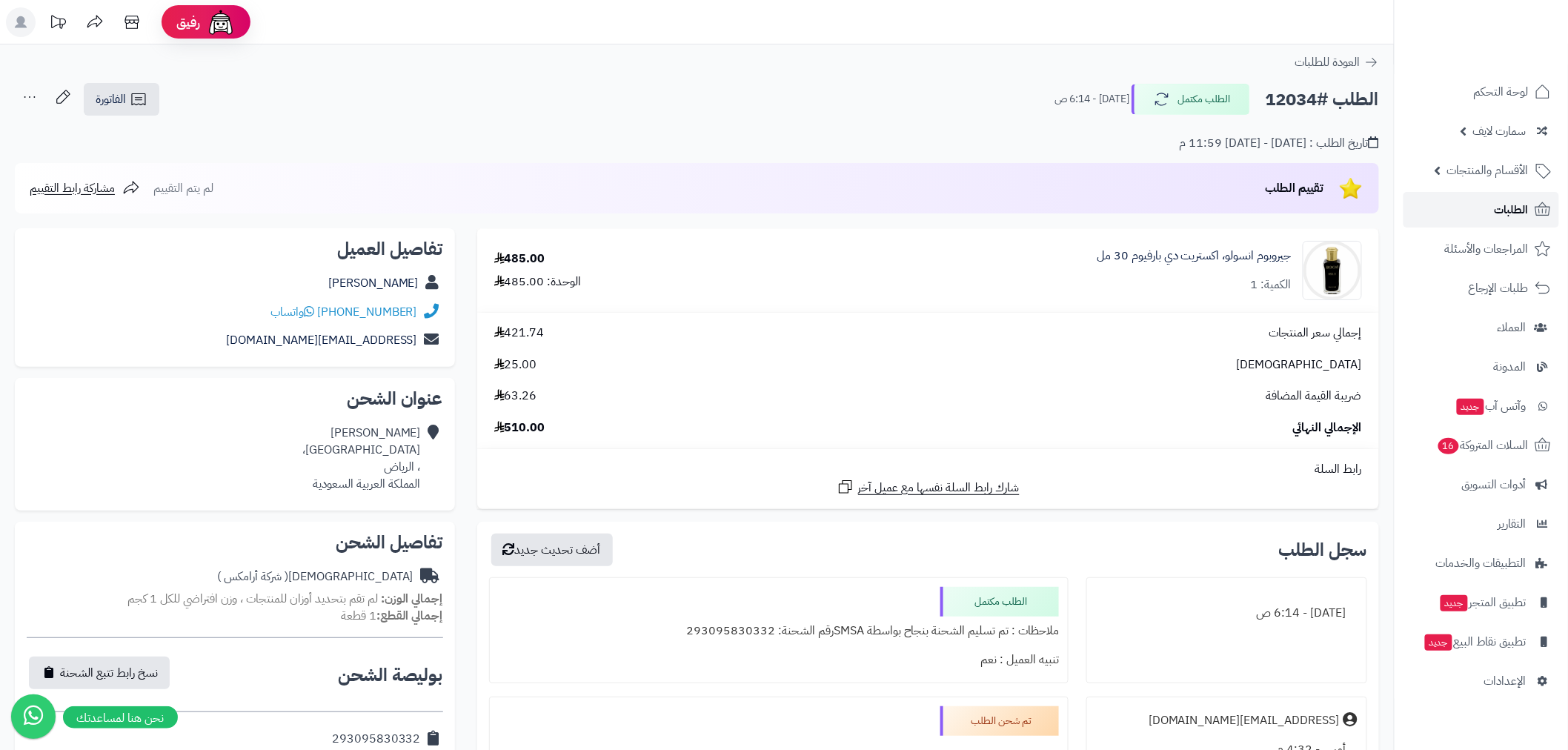
click at [1493, 219] on link "الطلبات" at bounding box center [1481, 210] width 156 height 35
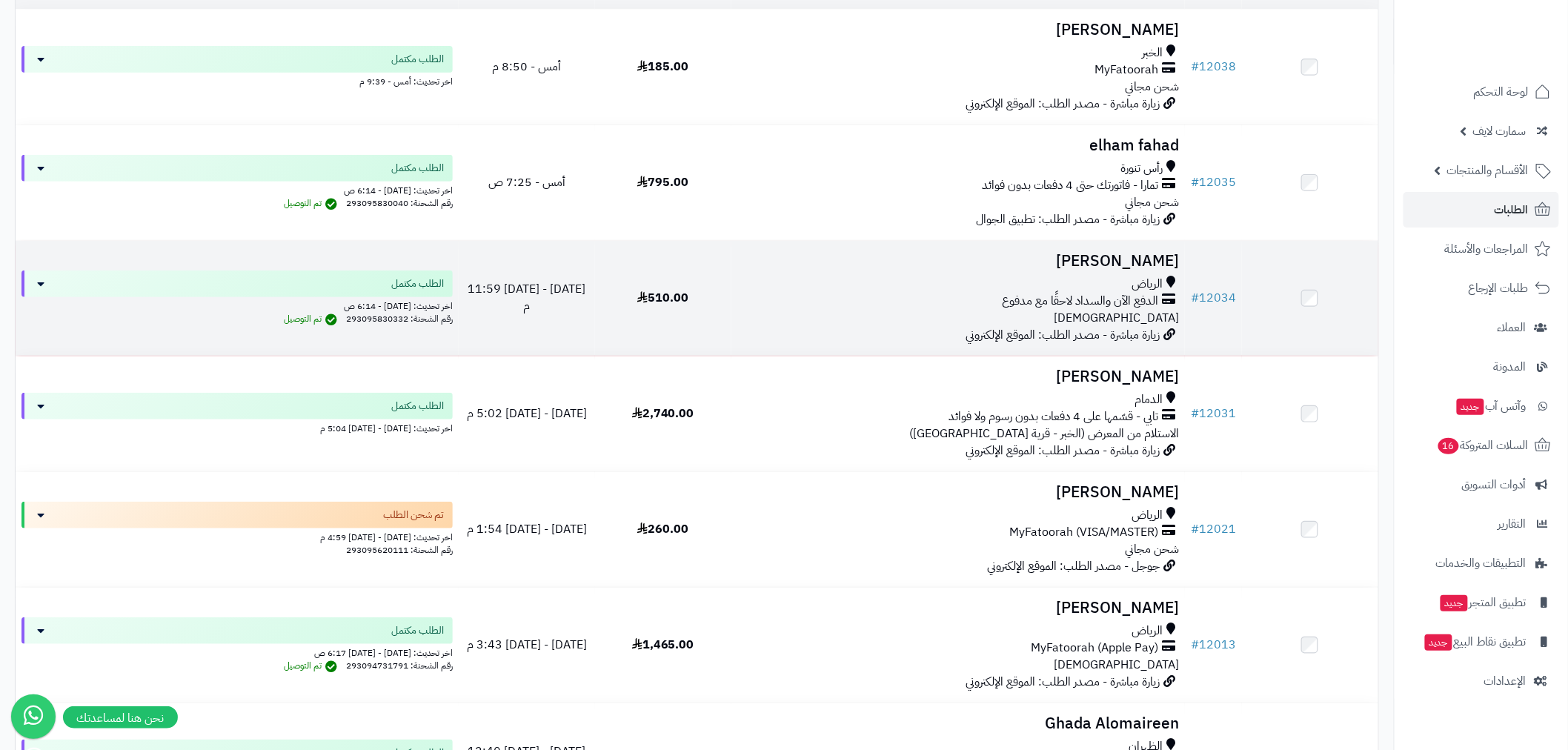
scroll to position [384, 0]
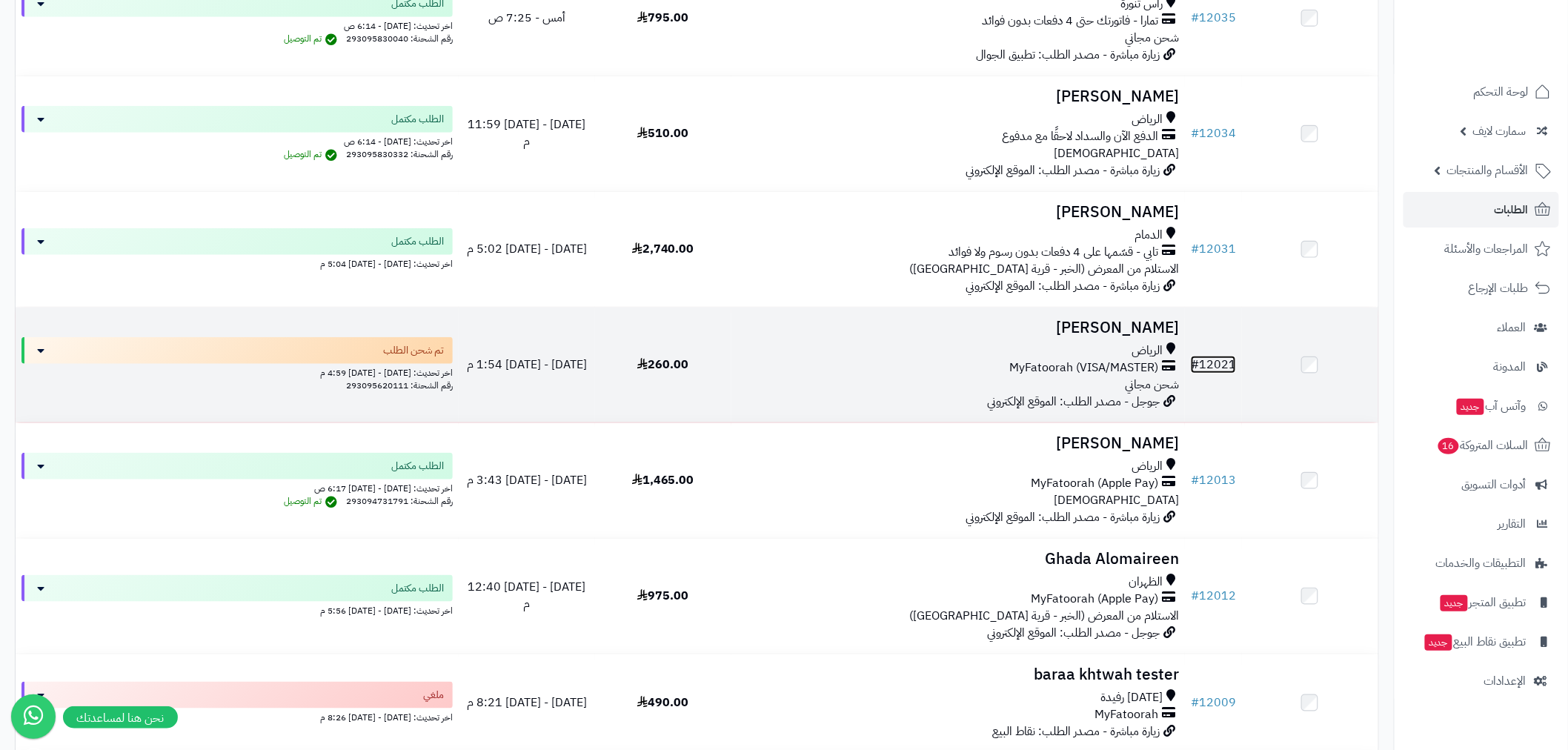
click at [1199, 357] on span "#" at bounding box center [1195, 364] width 8 height 18
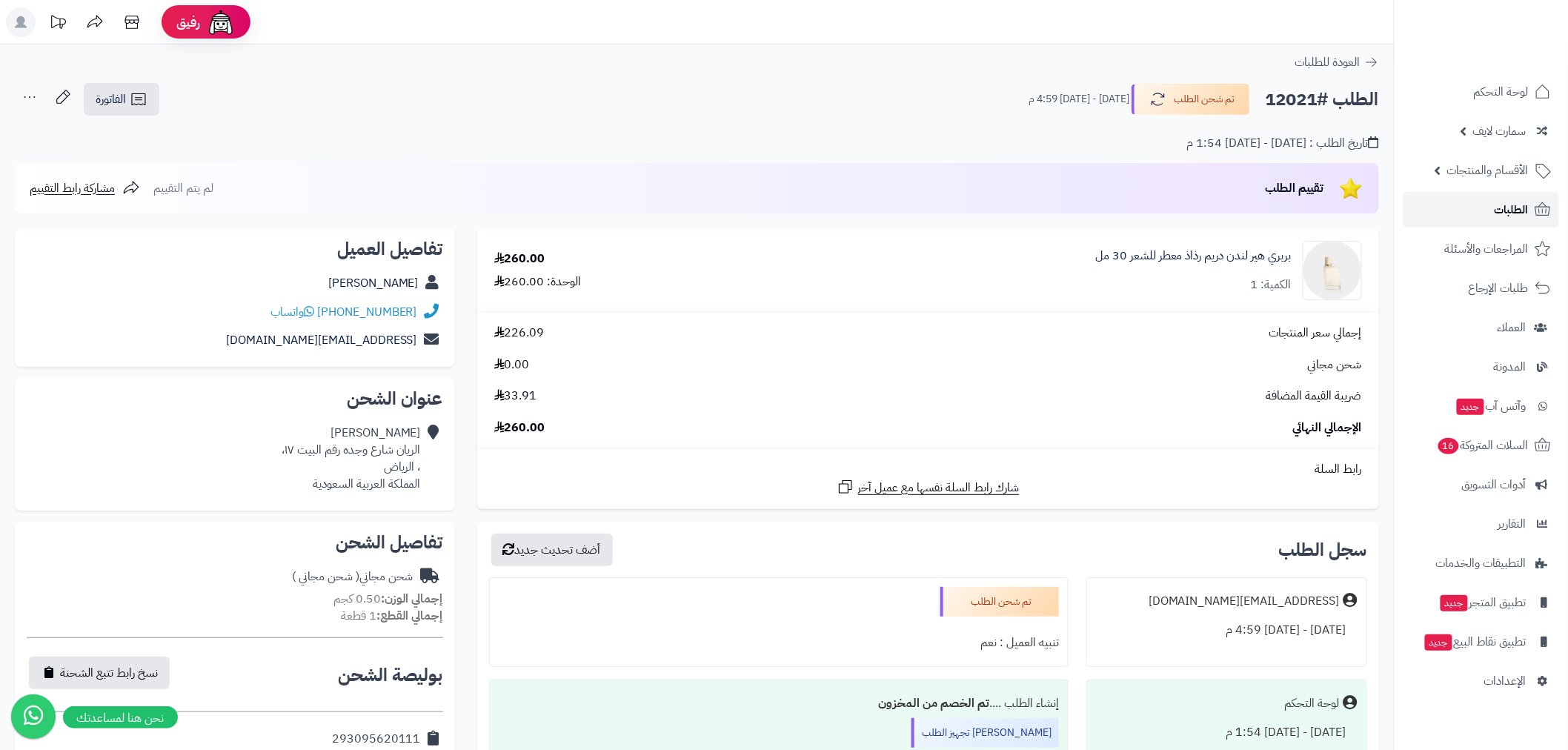
click at [1506, 206] on span "الطلبات" at bounding box center [1512, 210] width 34 height 20
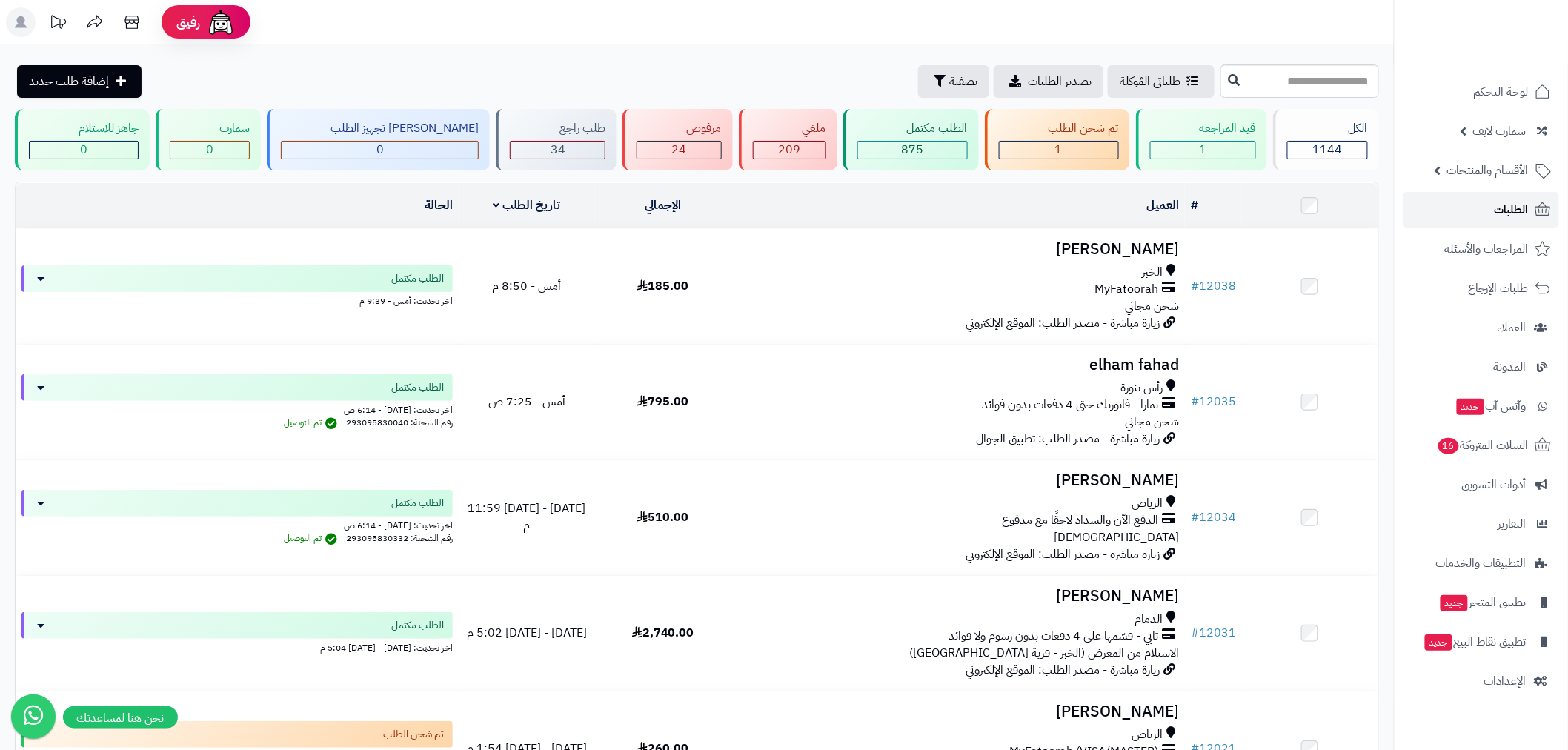
click at [1480, 211] on link "الطلبات" at bounding box center [1481, 210] width 156 height 35
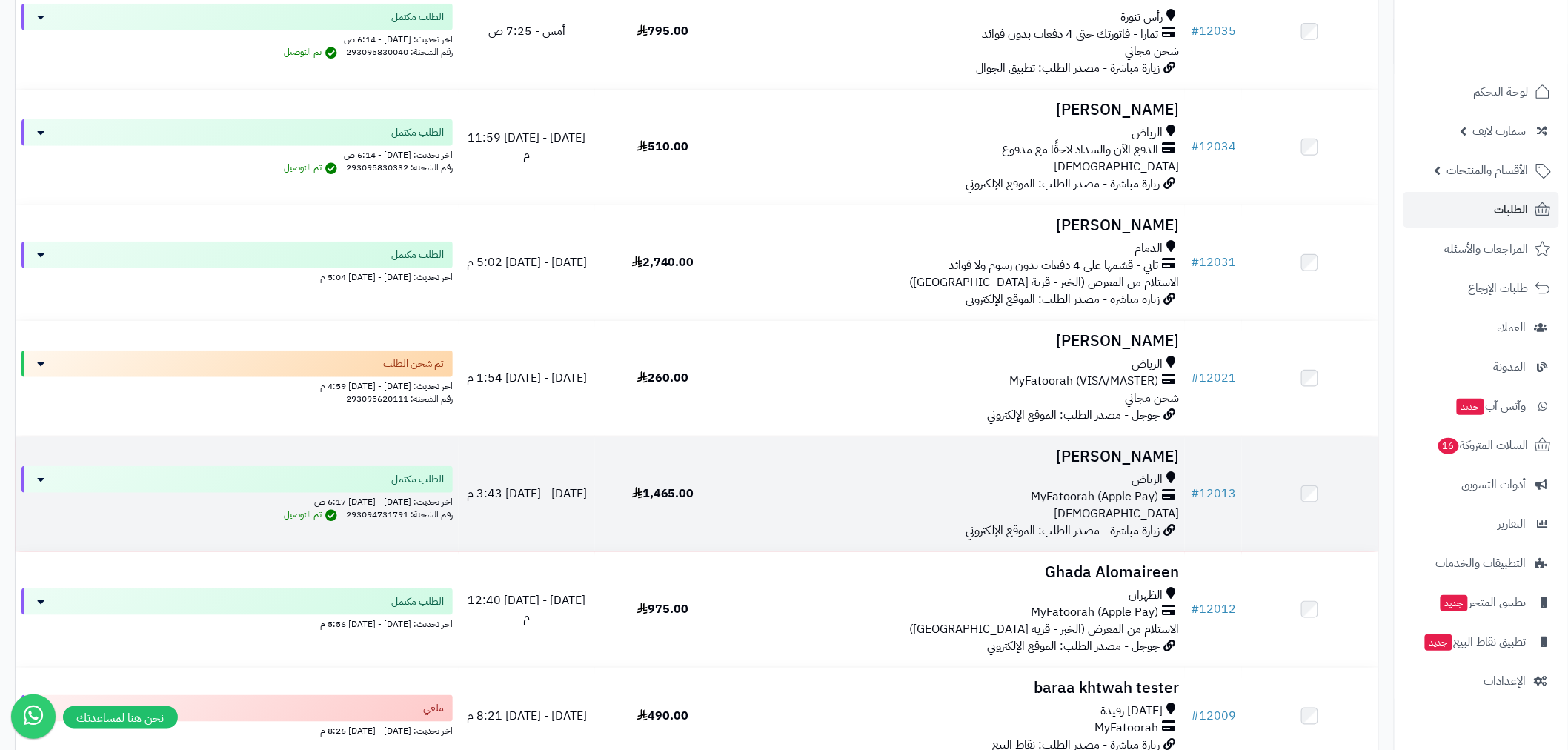
scroll to position [384, 0]
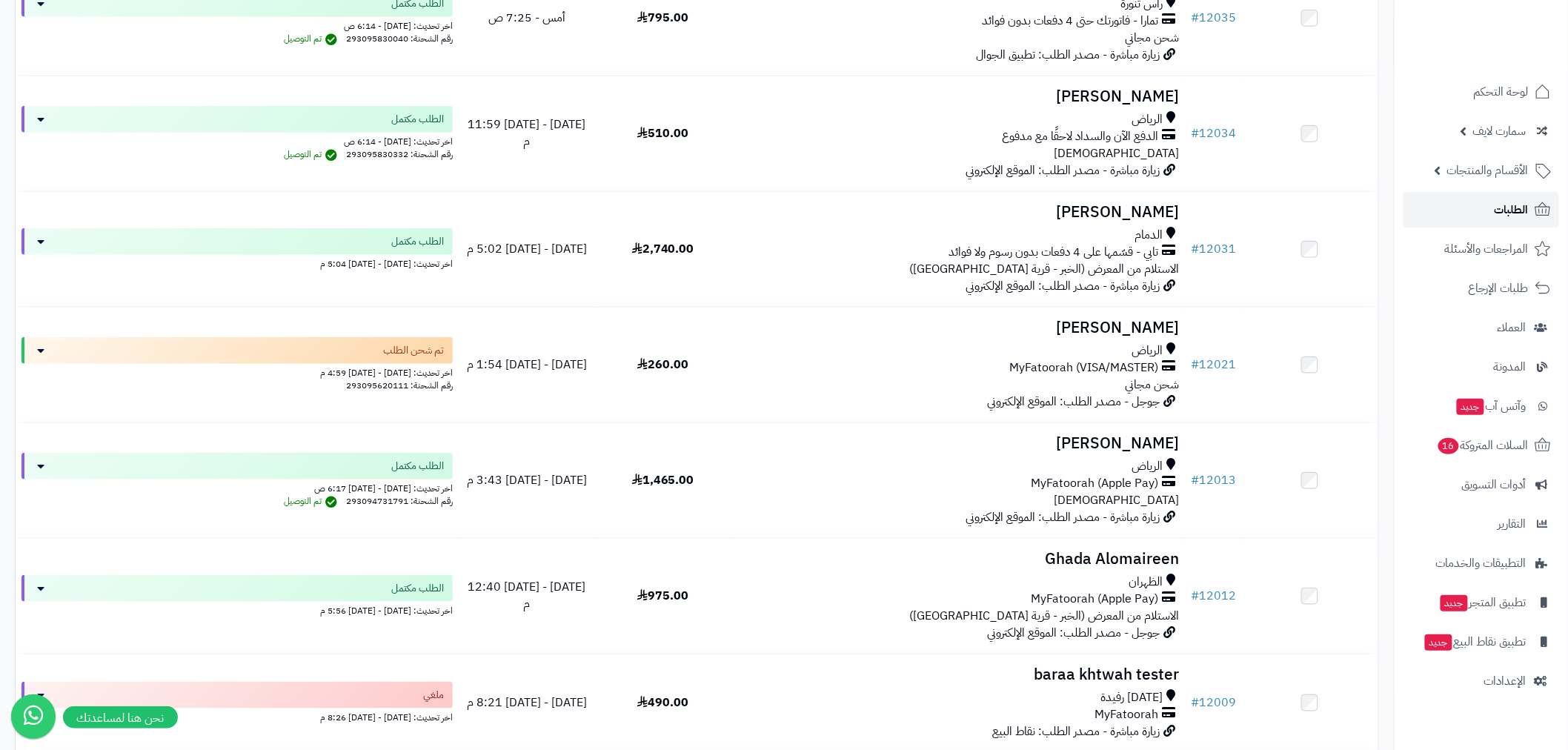
click at [1463, 204] on link "الطلبات" at bounding box center [1481, 210] width 156 height 35
